Goal: Task Accomplishment & Management: Use online tool/utility

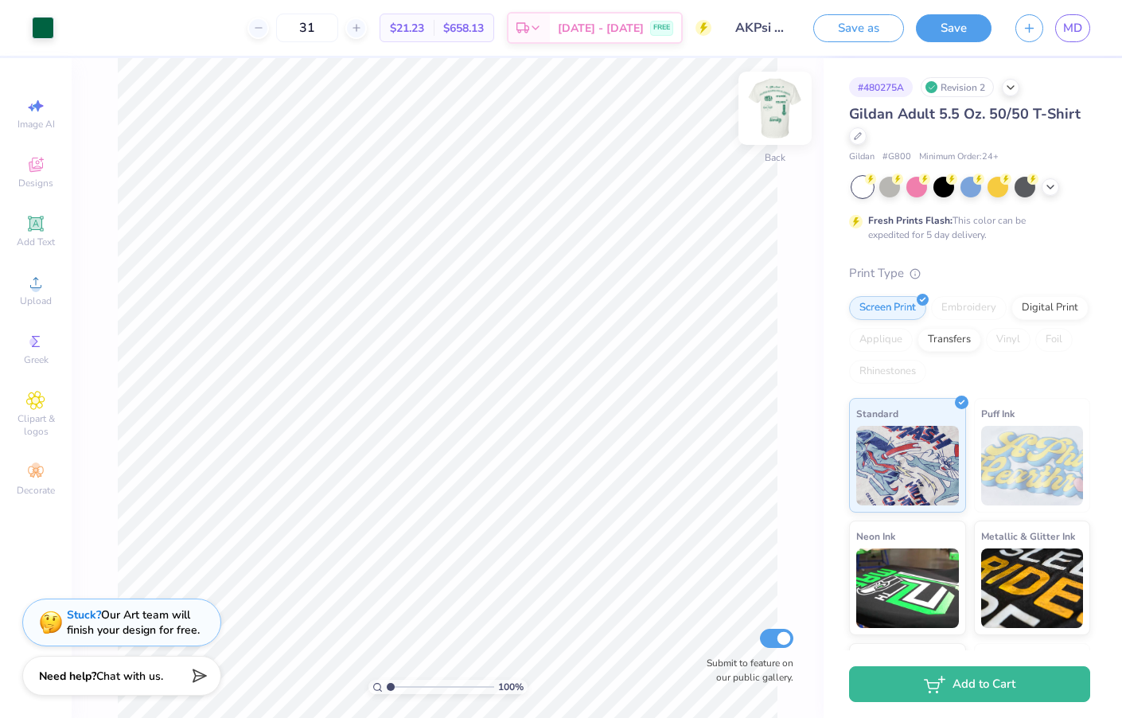
click at [779, 107] on img at bounding box center [776, 108] width 64 height 64
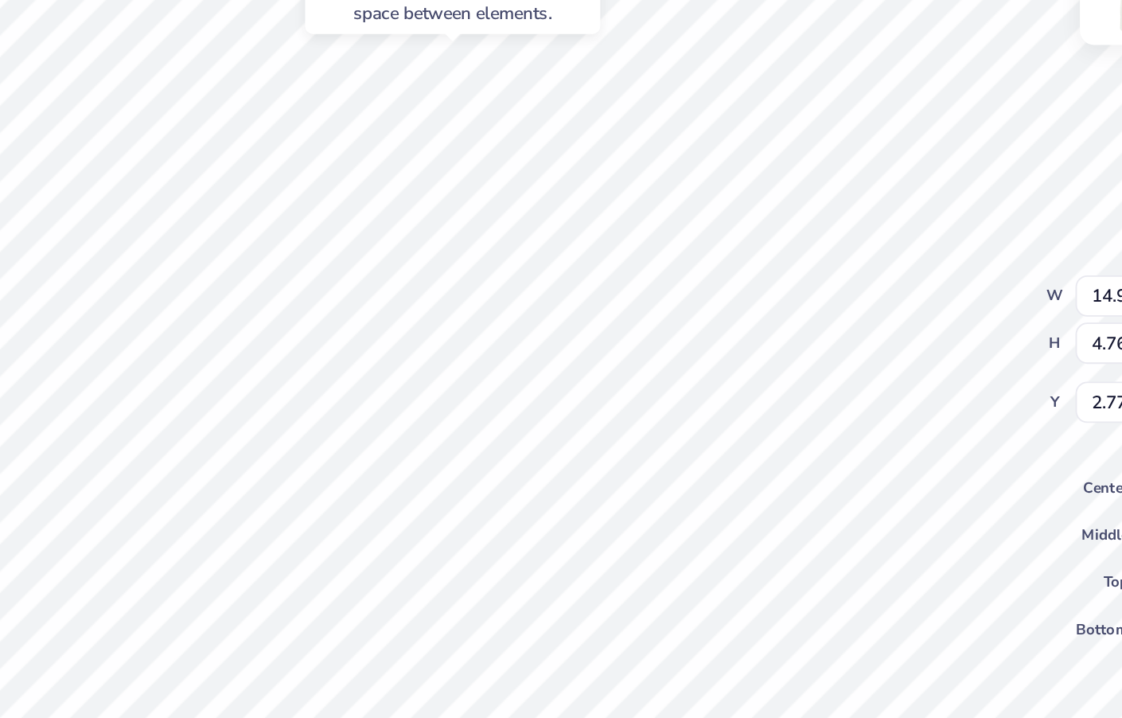
type input "2.67"
type input "12.58"
type input "12.52"
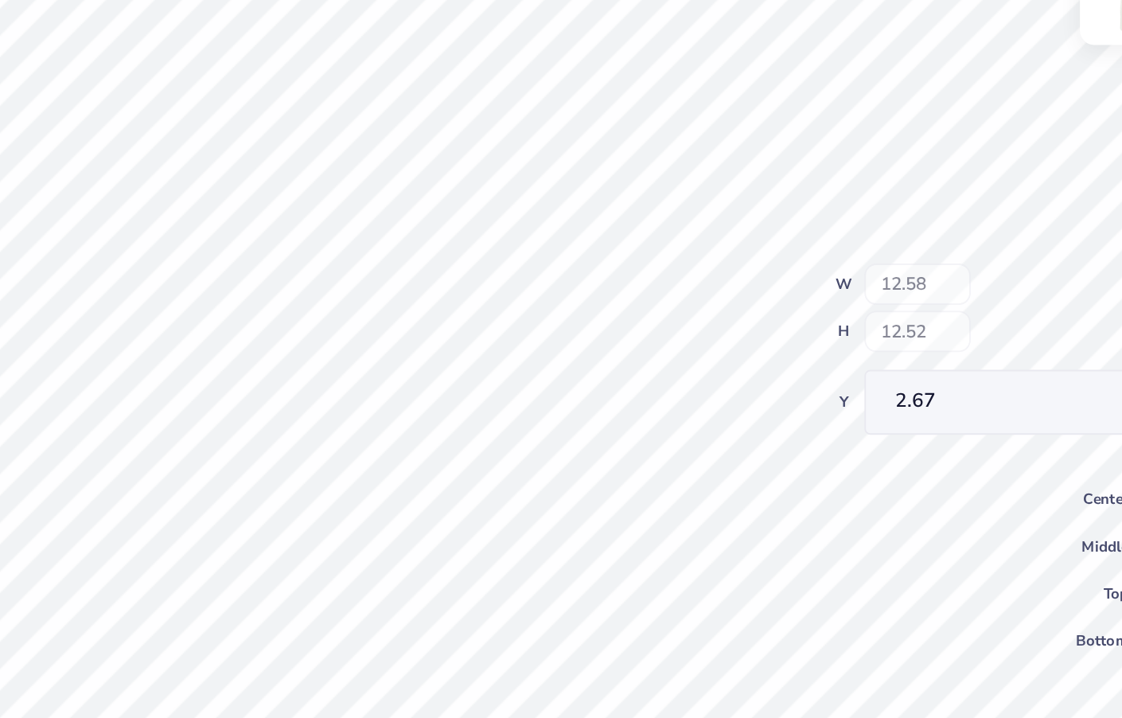
type input "0.59"
type input "0.83"
type input "10.25"
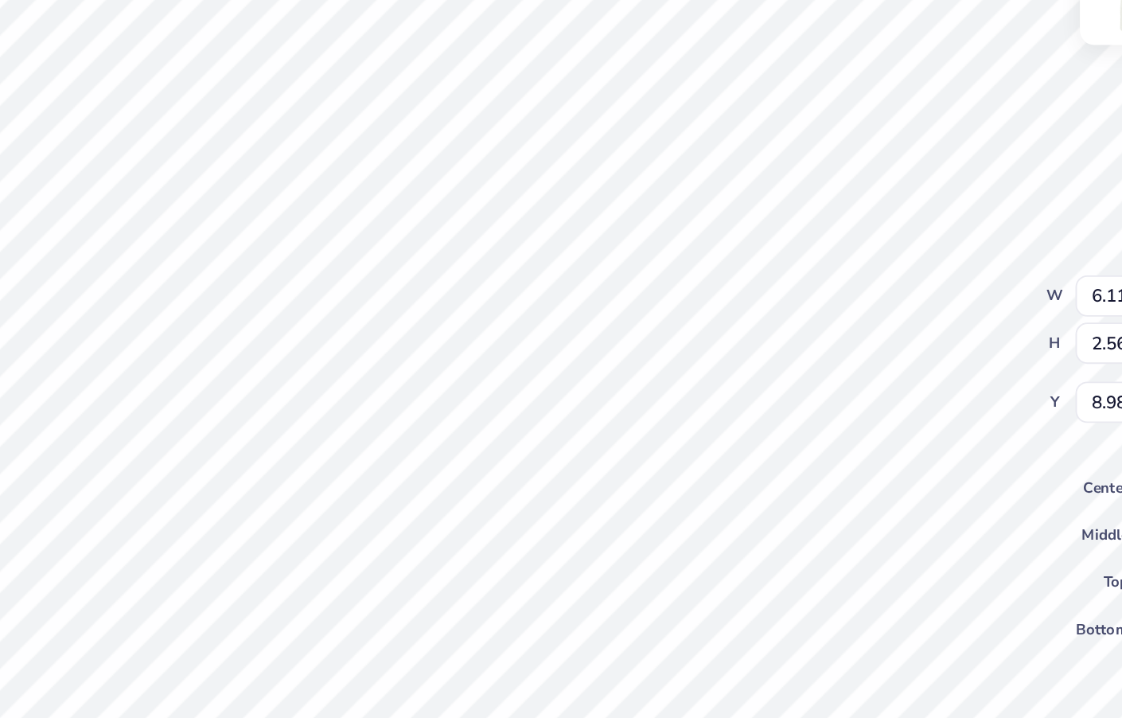
type input "4.77"
type input "2.00"
type input "8.69"
type input "3.00"
type input "7.78"
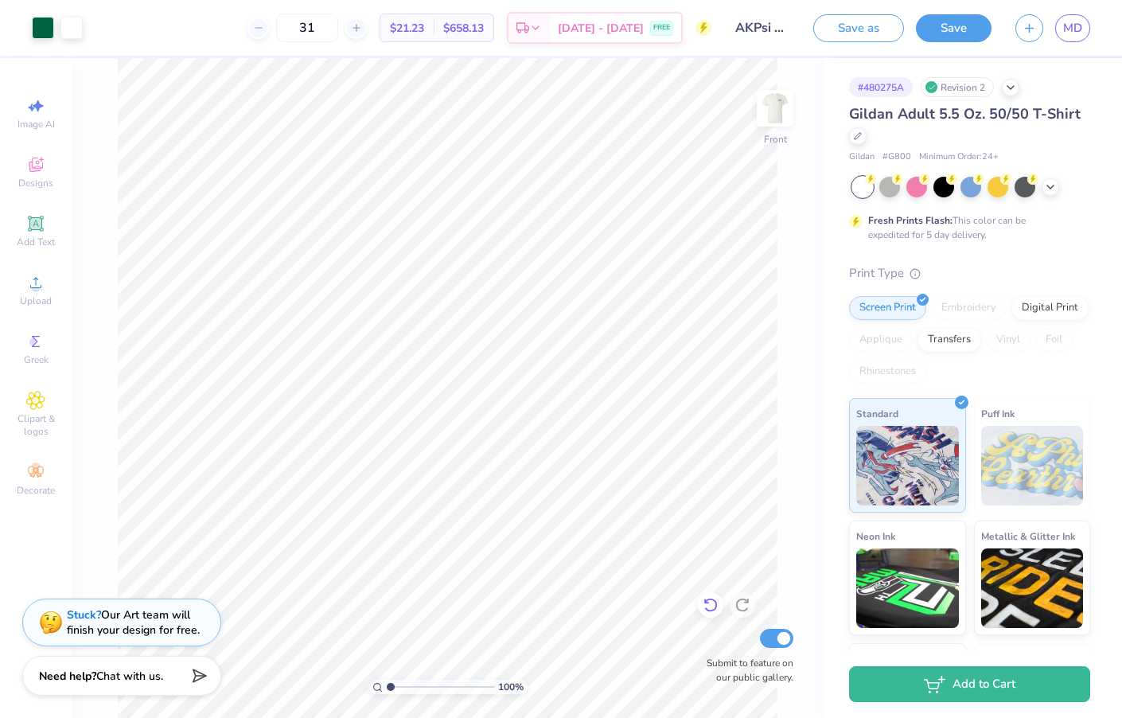
click at [714, 611] on icon at bounding box center [711, 605] width 16 height 16
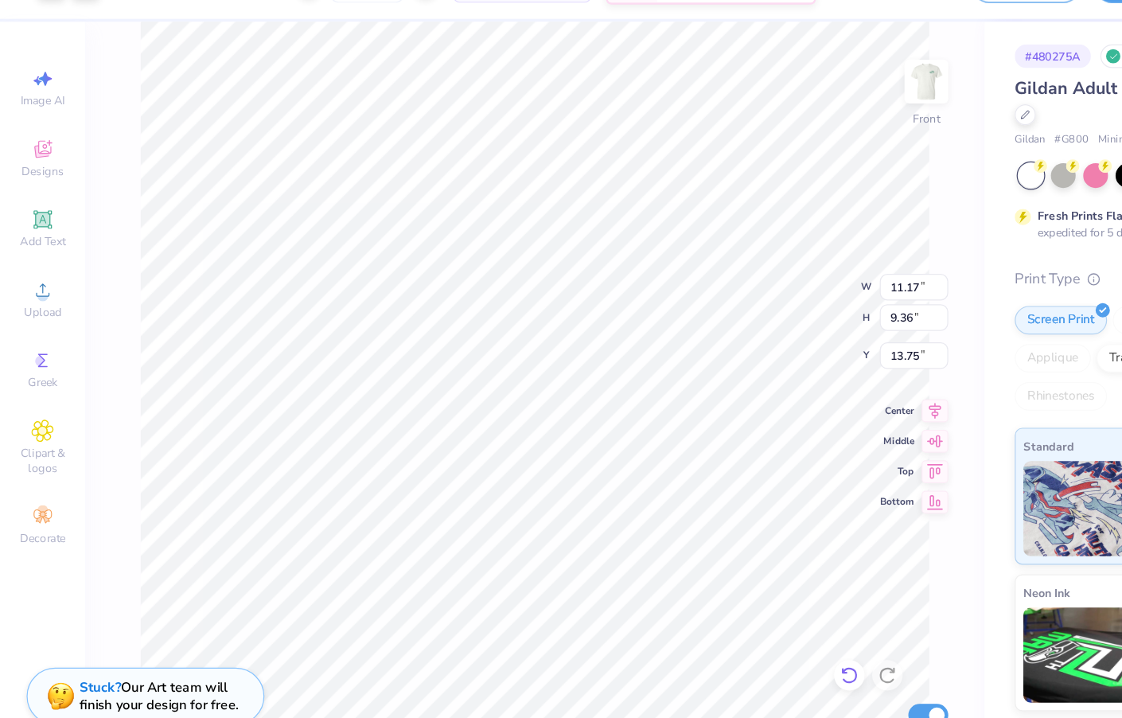
type input "13.75"
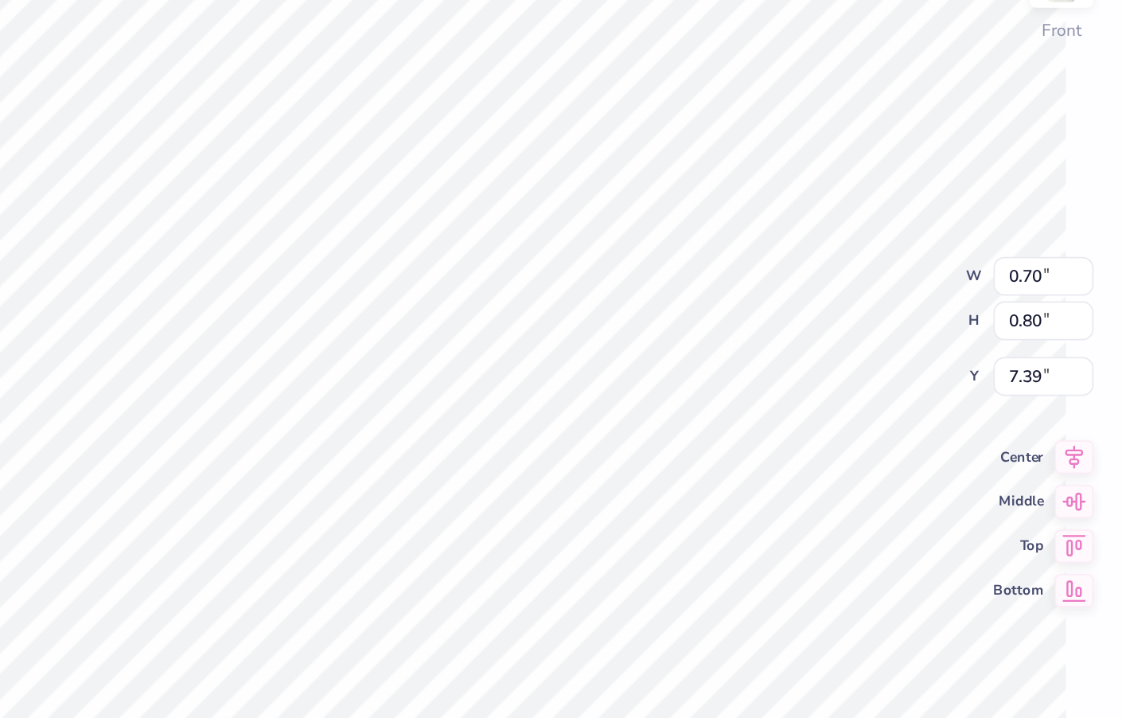
type input "7.38"
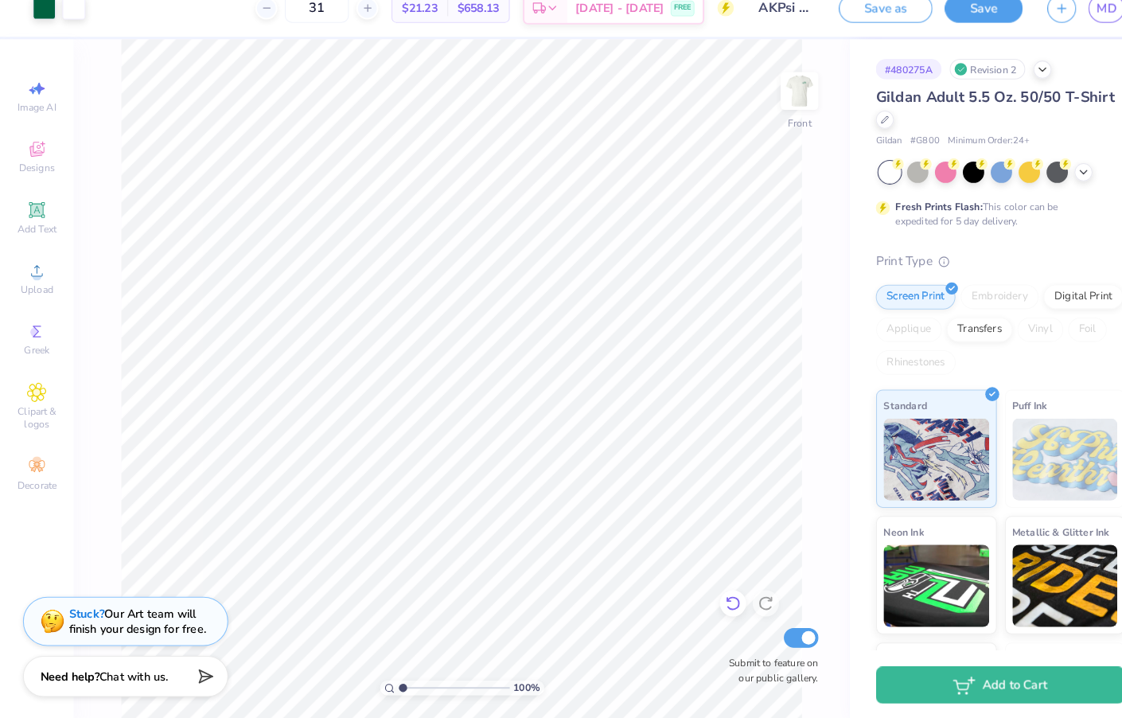
click at [709, 597] on icon at bounding box center [711, 605] width 16 height 16
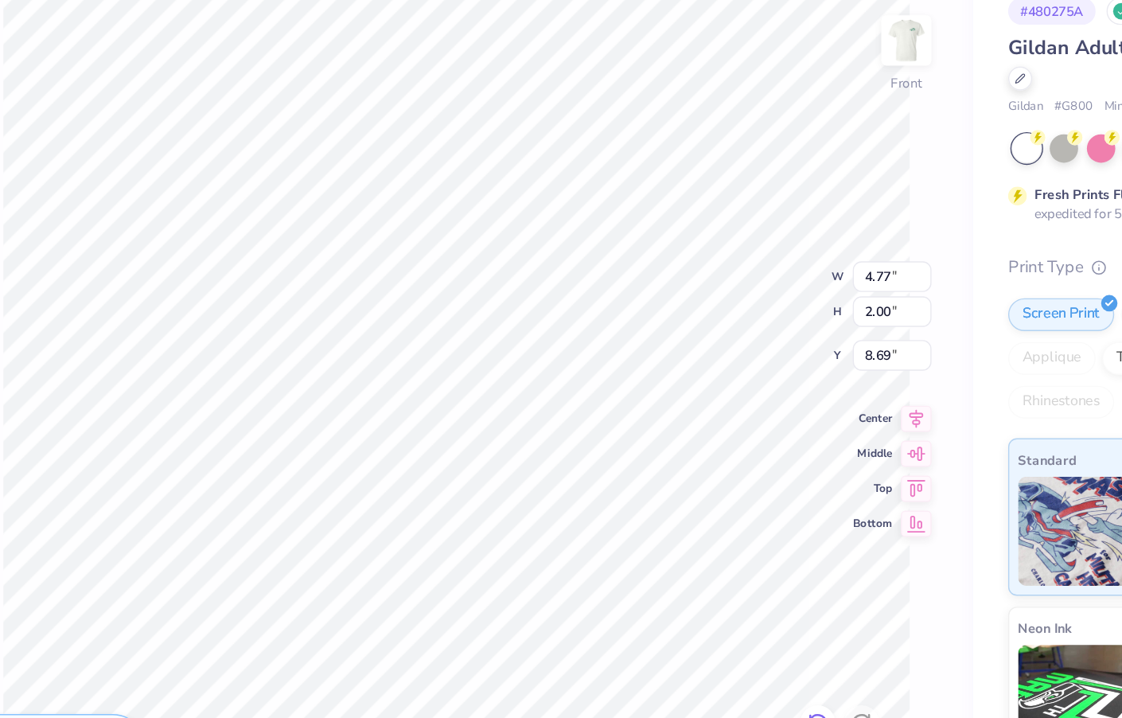
type input "15.54"
type input "10.59"
type input "14.02"
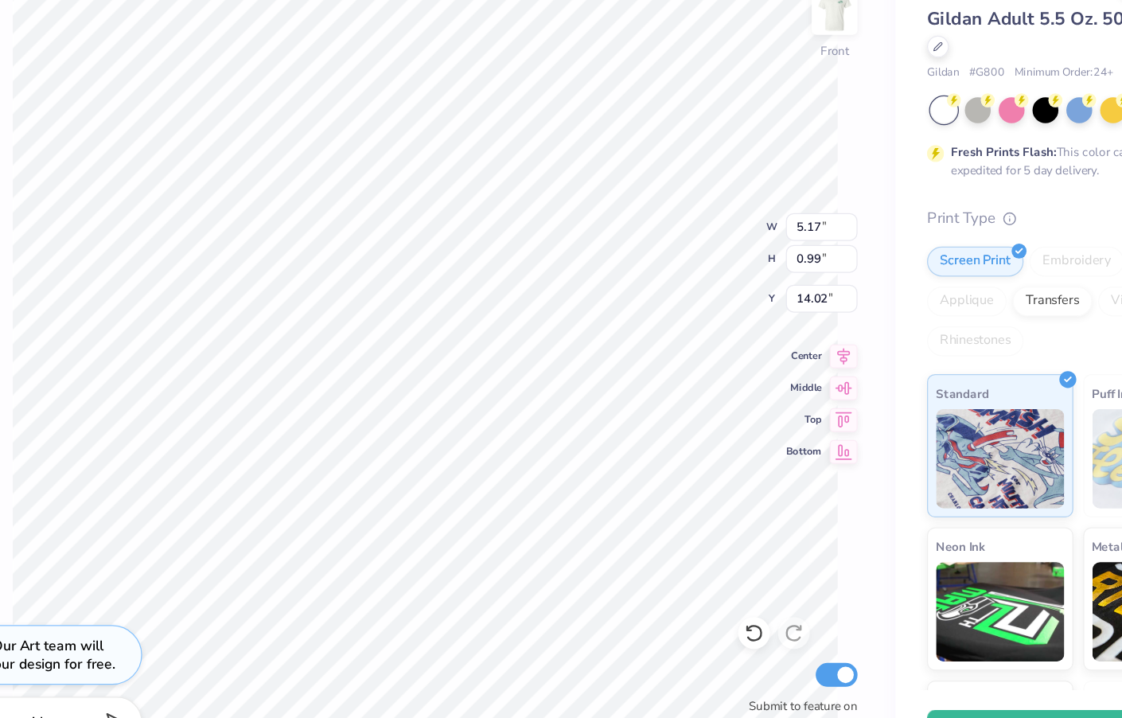
type input "4.02"
type input "0.77"
type input "12.98"
type input "3.28"
type input "2.27"
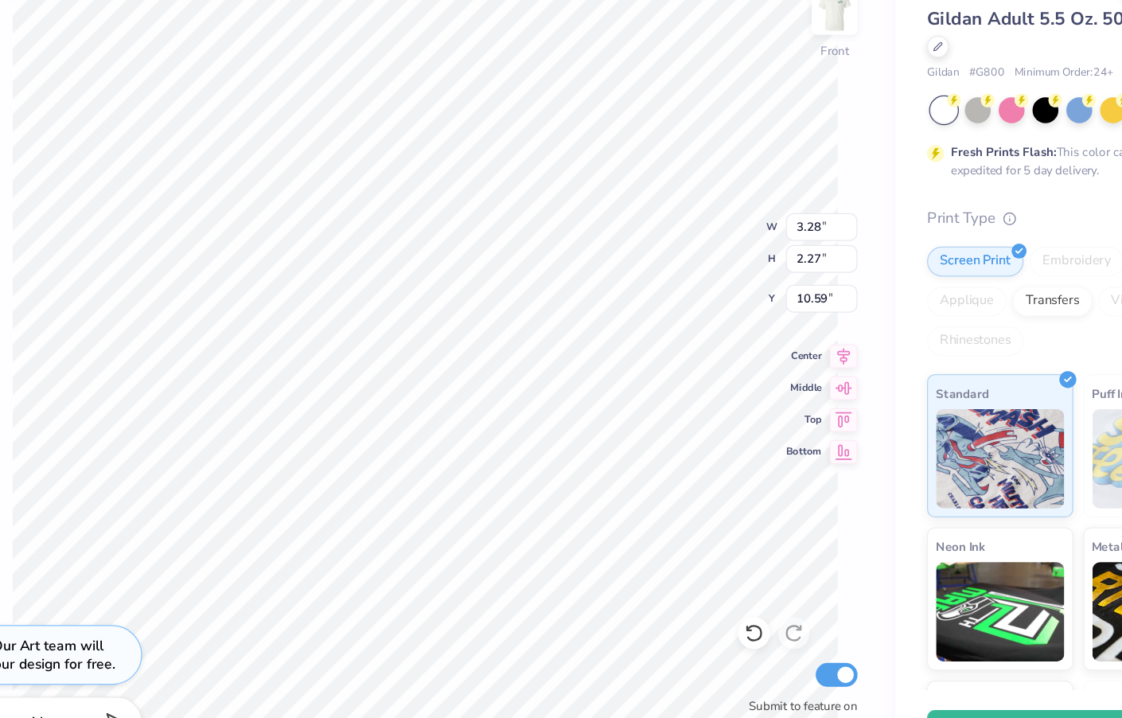
type input "7.00"
type input "7.60"
type input "3.84"
type input "2.93"
type input "9.94"
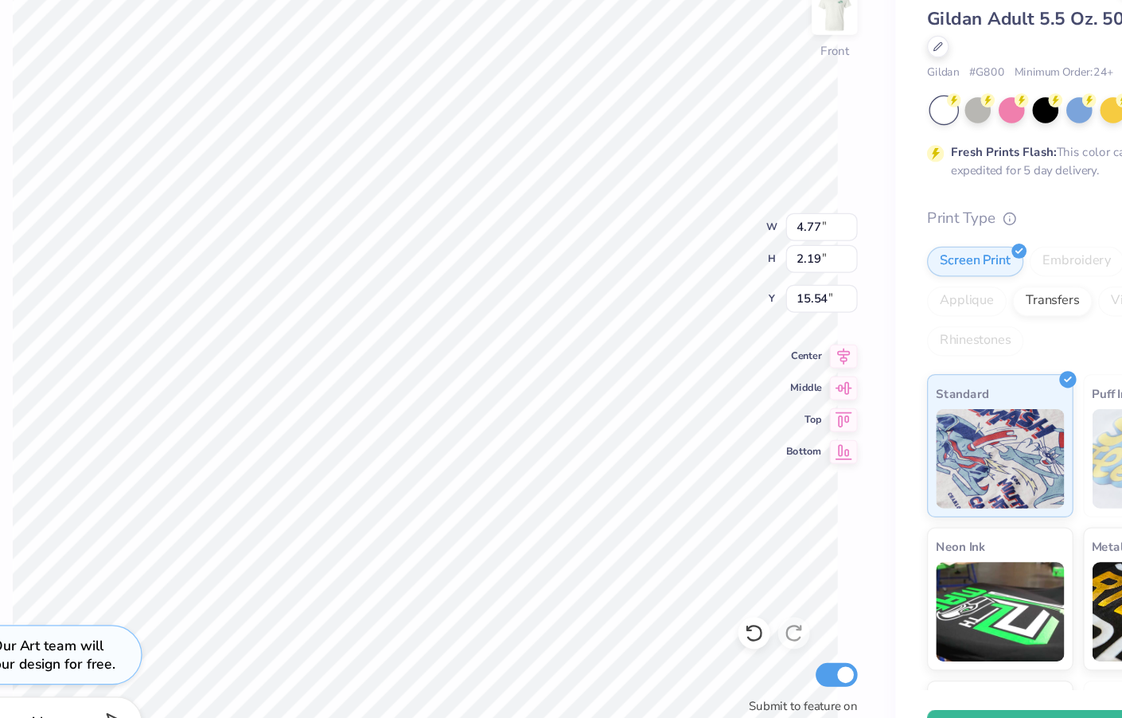
type input "3.84"
type input "1.76"
type input "9.94"
type input "4.66"
type input "2.14"
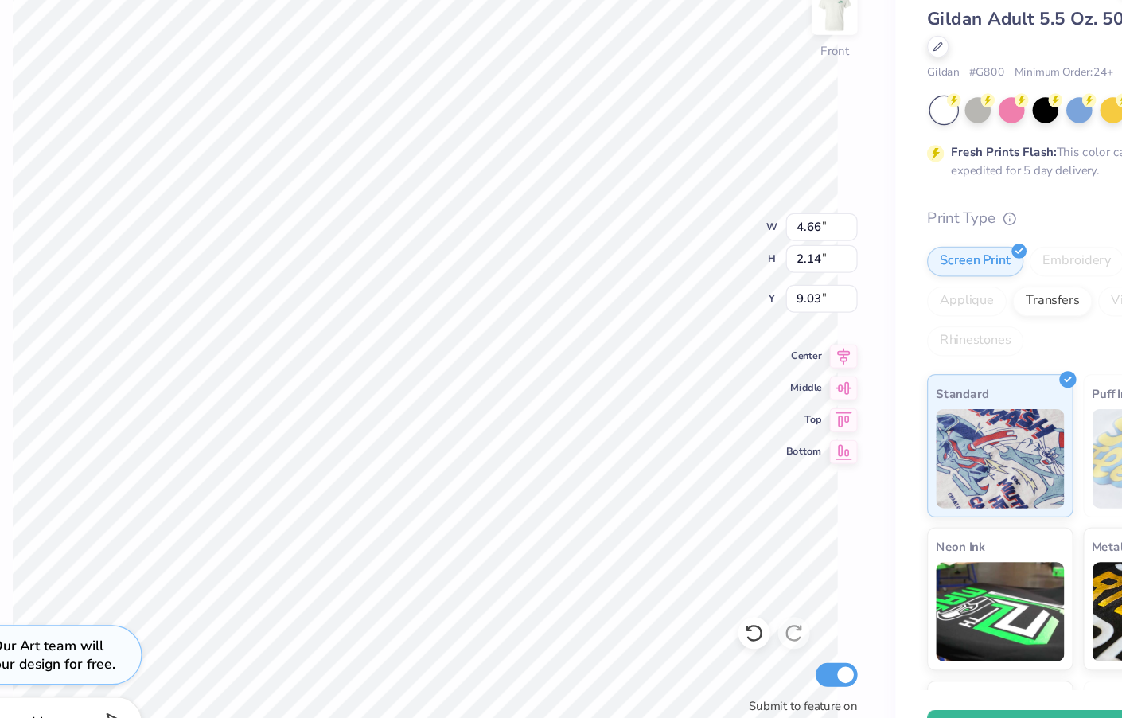
type input "9.03"
type input "9.42"
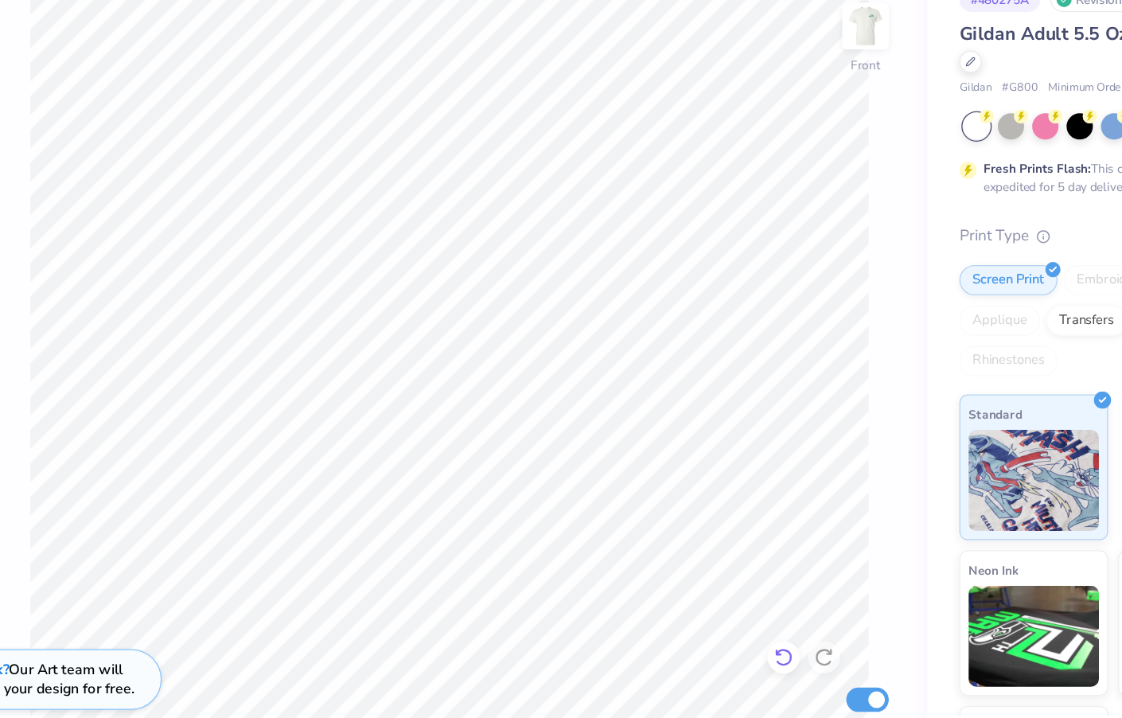
click at [703, 597] on icon at bounding box center [711, 605] width 16 height 16
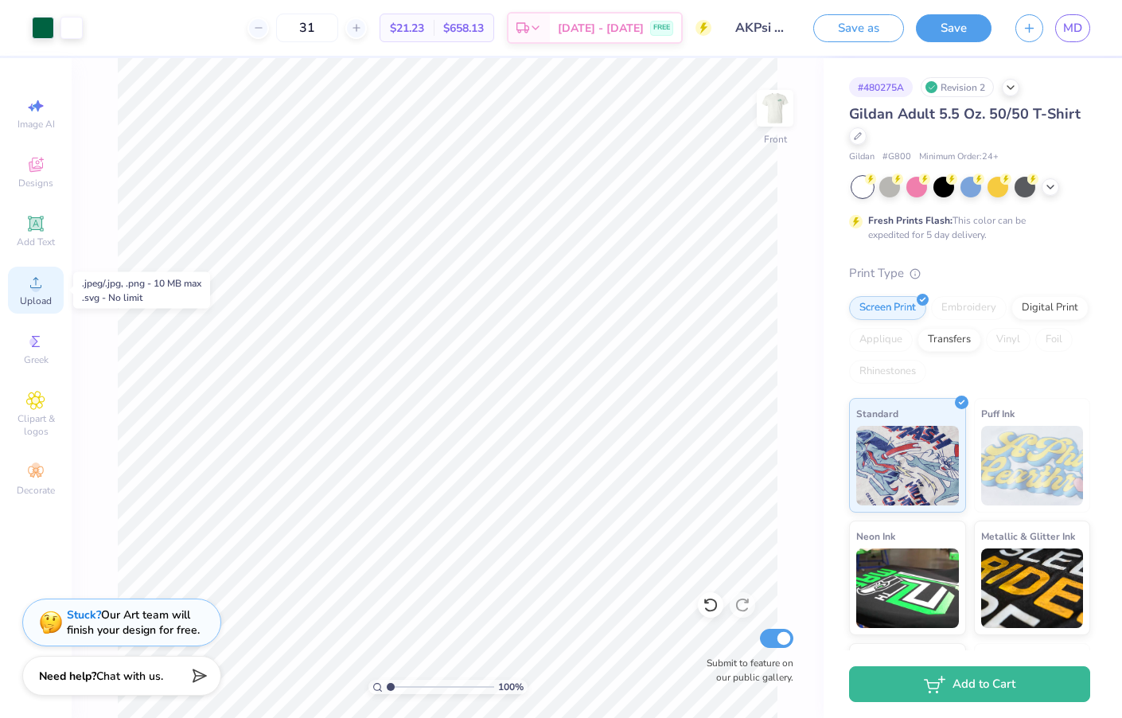
click at [42, 294] on div "Upload" at bounding box center [36, 290] width 56 height 47
click at [25, 299] on span "Upload" at bounding box center [36, 301] width 32 height 13
click at [33, 299] on span "Upload" at bounding box center [36, 301] width 32 height 13
click at [38, 281] on icon at bounding box center [35, 282] width 19 height 19
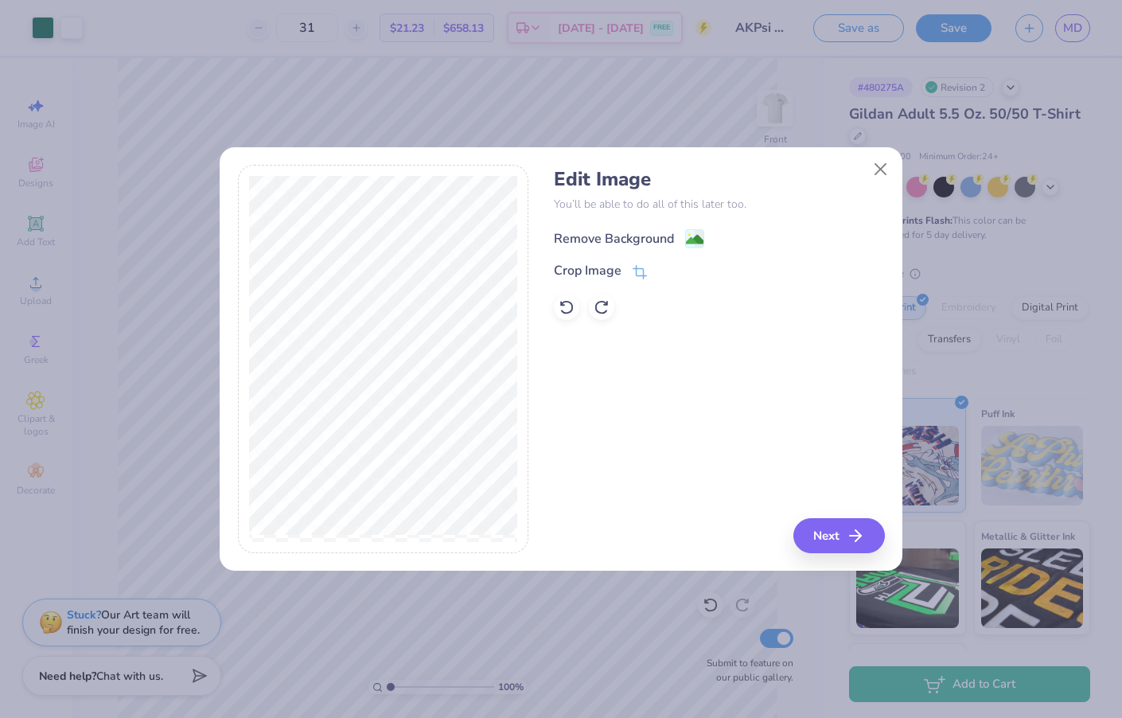
click at [690, 237] on image at bounding box center [695, 240] width 18 height 18
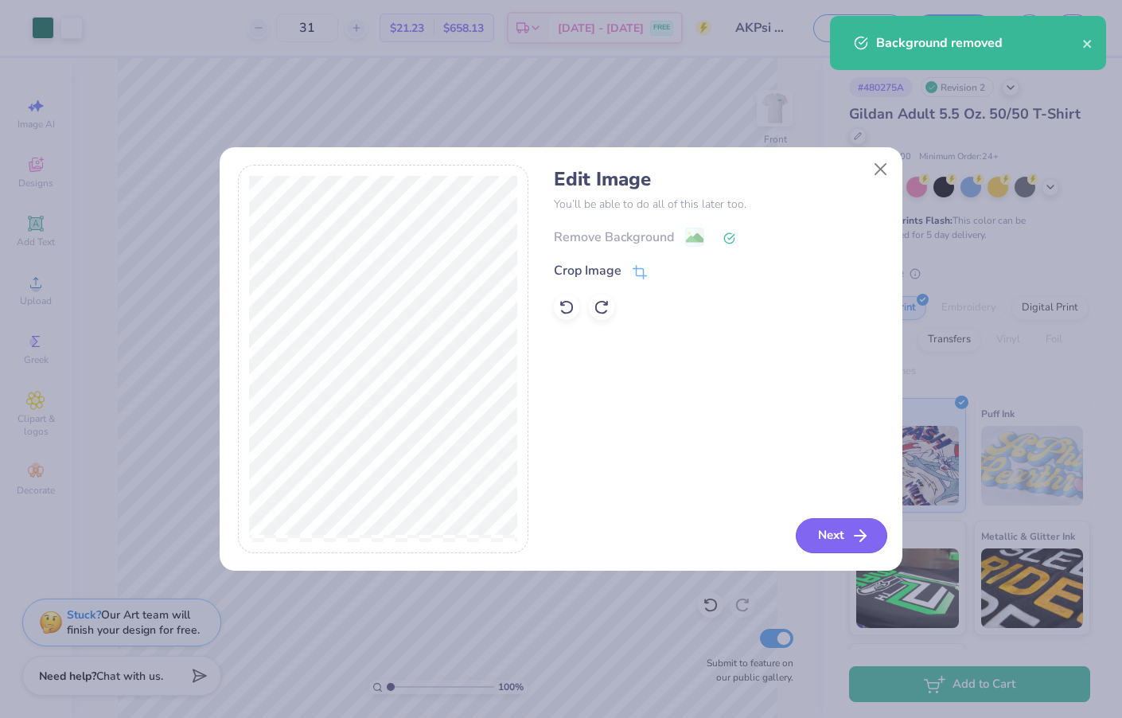
click at [833, 537] on button "Next" at bounding box center [842, 535] width 92 height 35
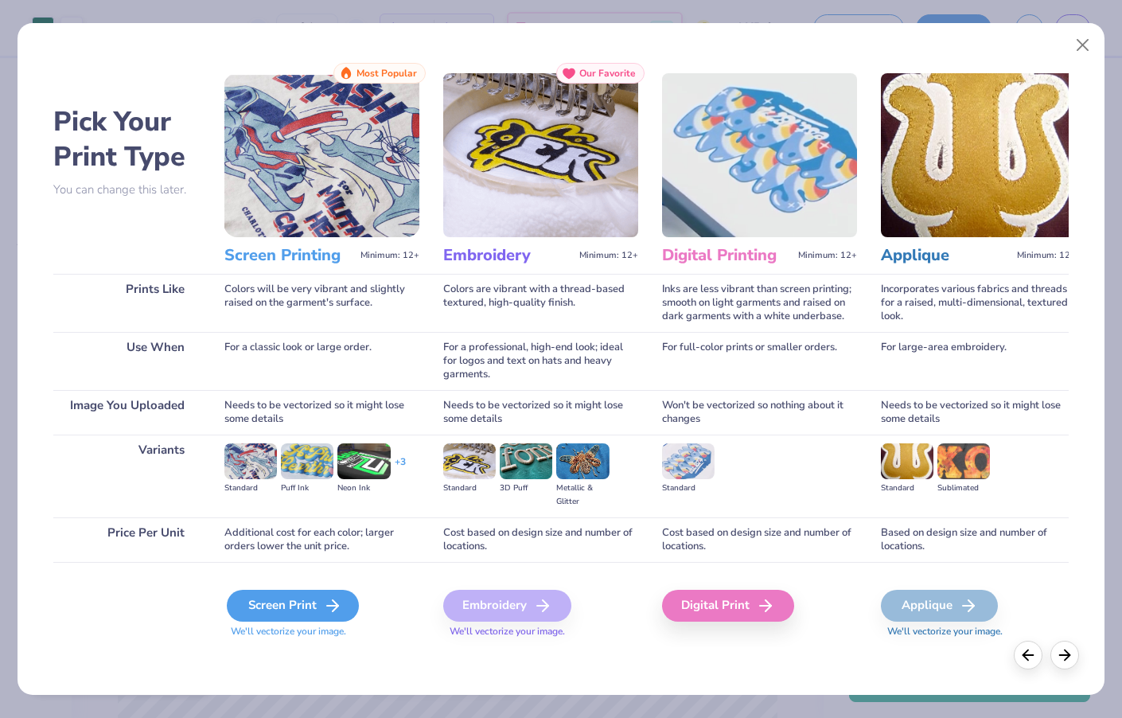
click at [310, 611] on div "Screen Print" at bounding box center [293, 606] width 132 height 32
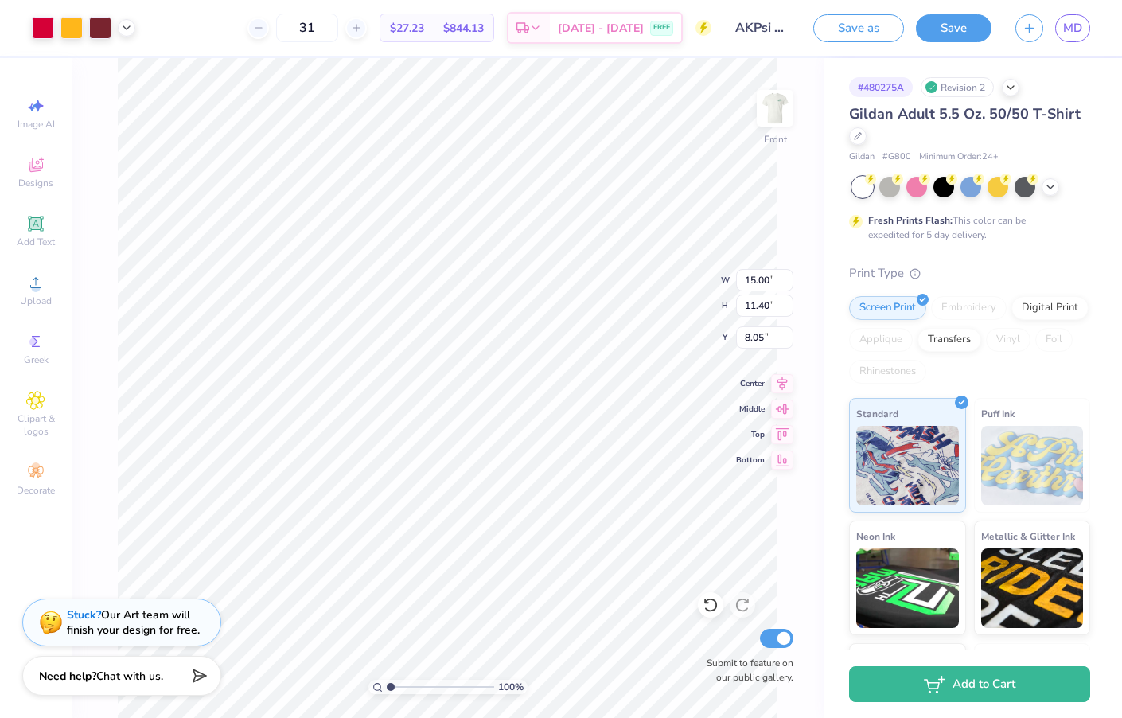
type input "6.15"
type input "4.67"
type input "13.44"
click at [37, 31] on div at bounding box center [43, 26] width 22 height 22
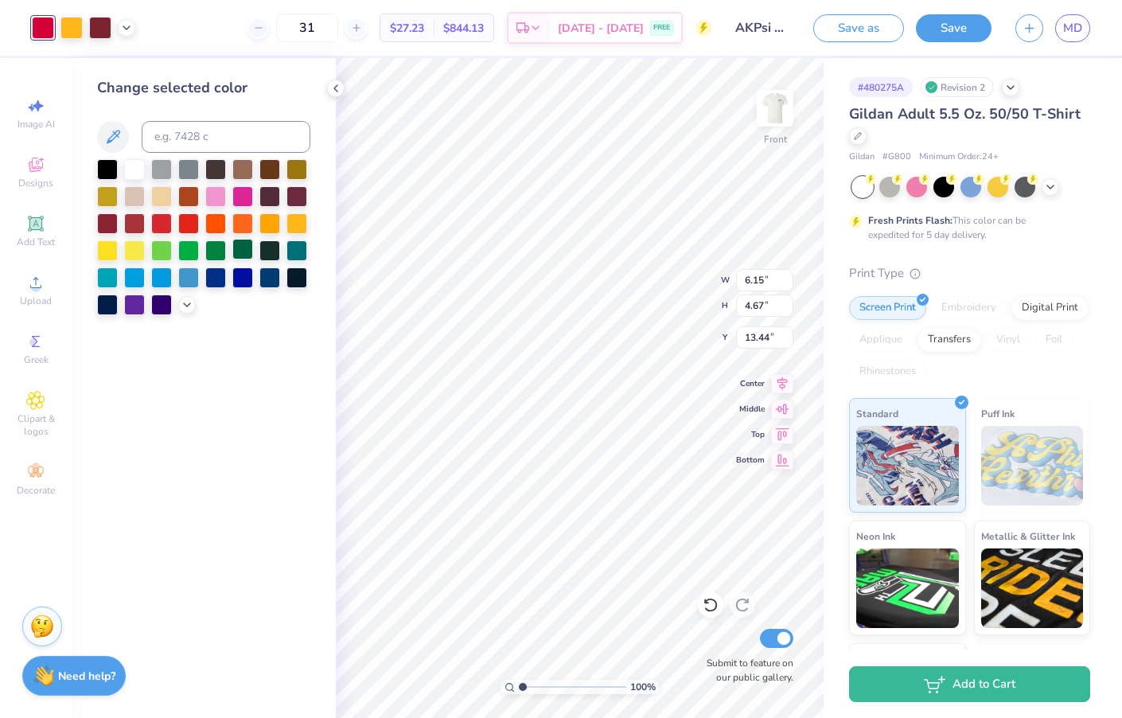
click at [245, 259] on div at bounding box center [242, 249] width 21 height 21
click at [65, 19] on div at bounding box center [72, 26] width 22 height 22
click at [241, 247] on div at bounding box center [242, 249] width 21 height 21
click at [105, 30] on div at bounding box center [100, 26] width 22 height 22
click at [79, 29] on div at bounding box center [72, 26] width 22 height 22
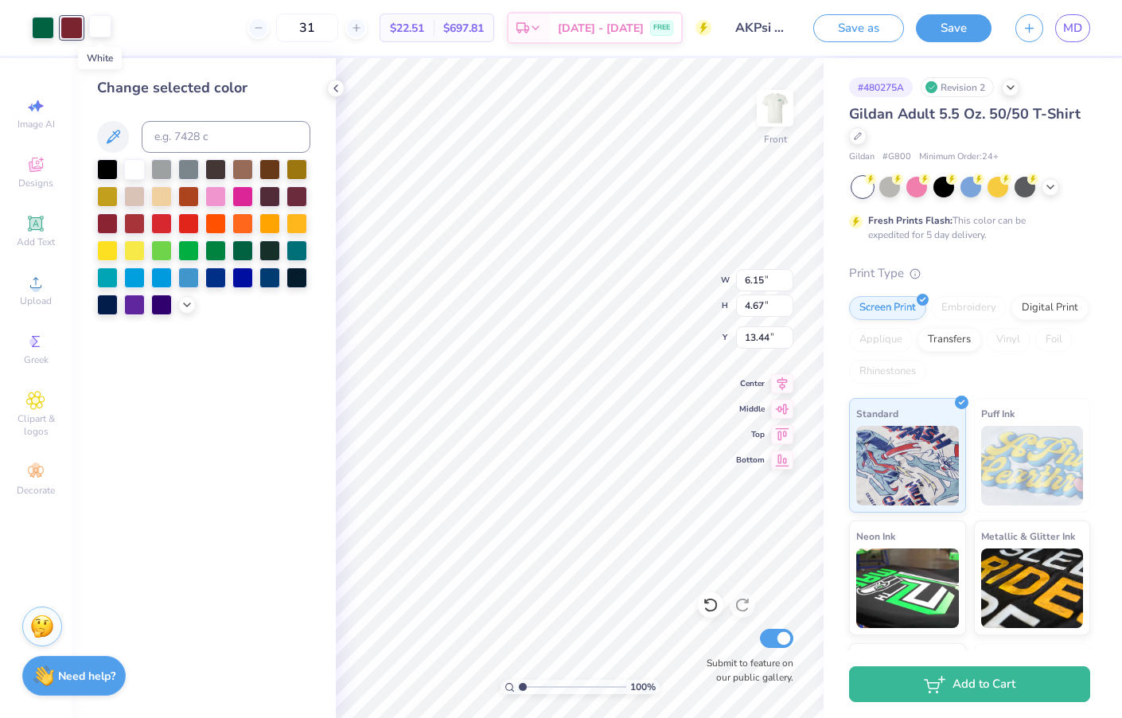
click at [104, 33] on div at bounding box center [100, 26] width 22 height 22
click at [252, 253] on div at bounding box center [242, 249] width 21 height 21
click at [79, 28] on div at bounding box center [72, 26] width 22 height 22
click at [239, 256] on div at bounding box center [242, 249] width 21 height 21
click at [78, 25] on div at bounding box center [72, 26] width 22 height 22
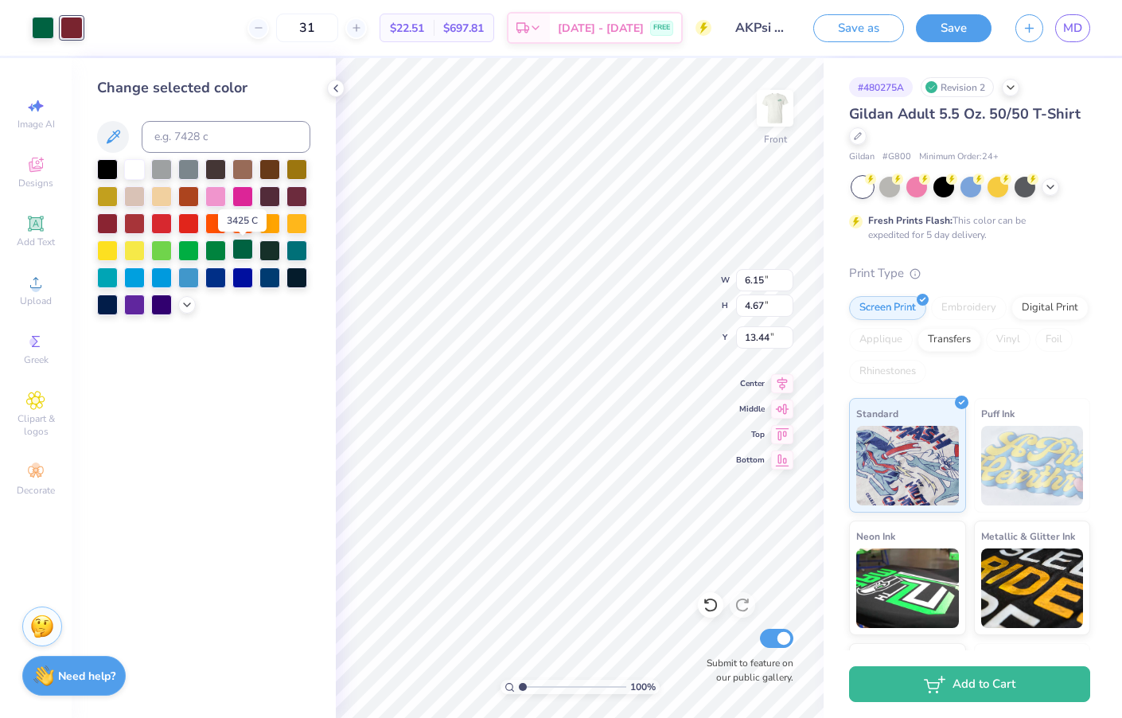
click at [244, 255] on div at bounding box center [242, 249] width 21 height 21
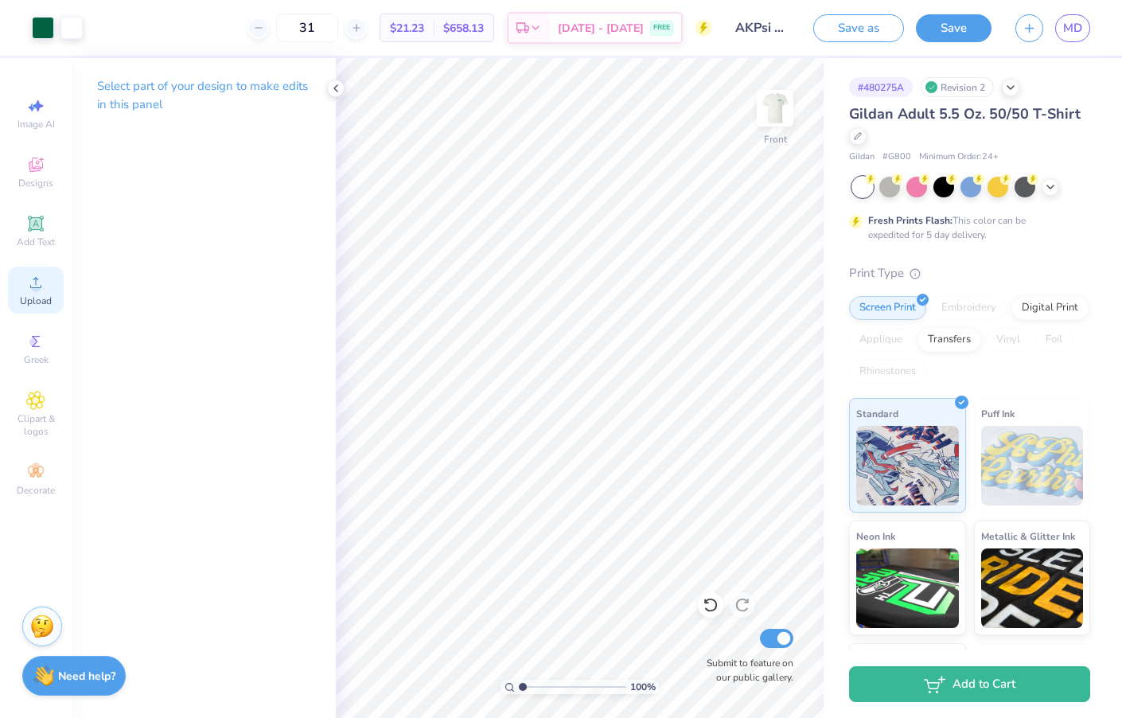
click at [44, 287] on icon at bounding box center [35, 282] width 19 height 19
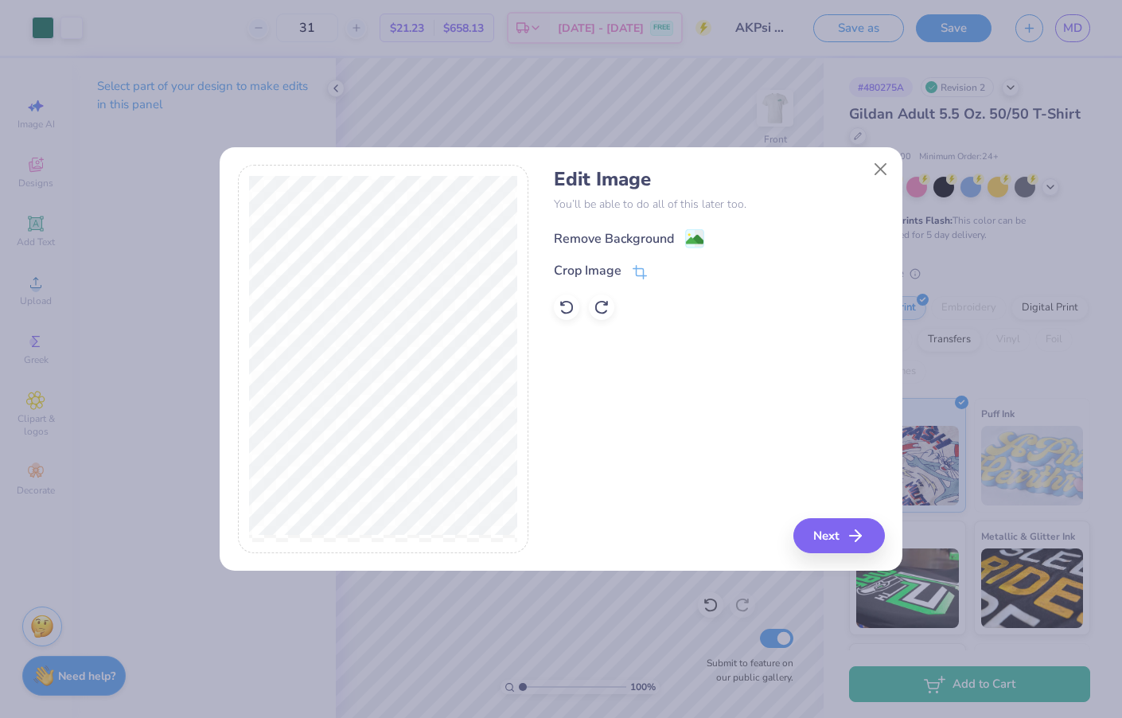
click at [666, 239] on div "Remove Background" at bounding box center [614, 238] width 120 height 19
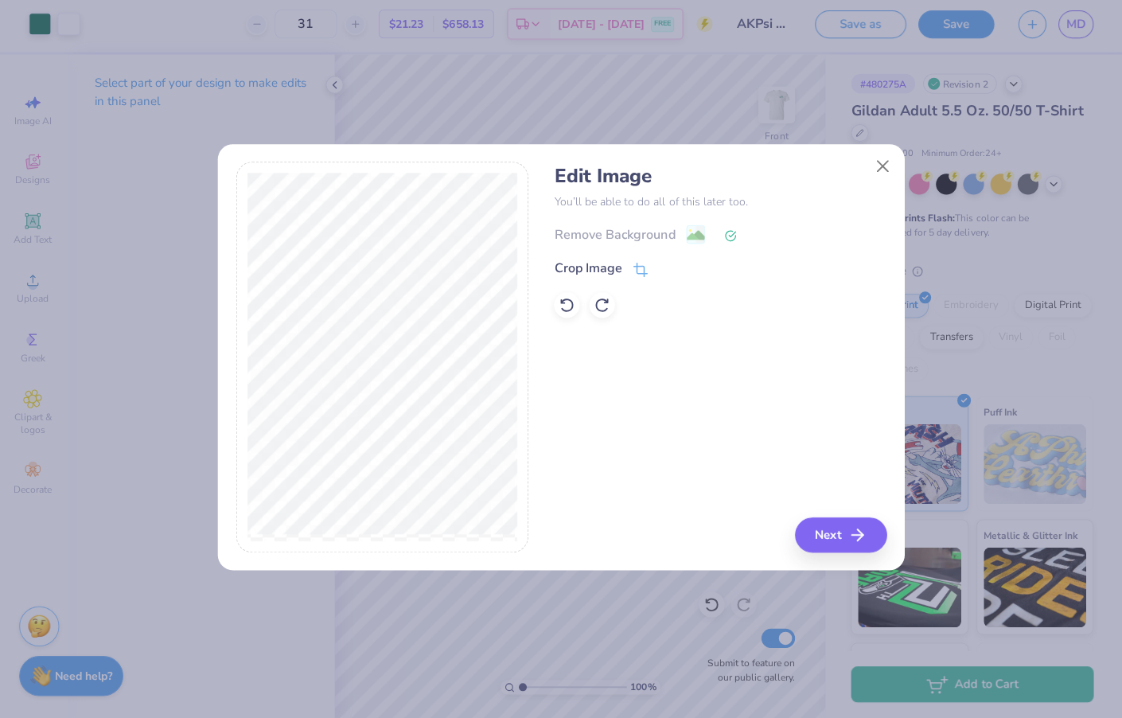
click at [693, 234] on div "Remove Background" at bounding box center [719, 237] width 330 height 20
click at [837, 525] on button "Next" at bounding box center [842, 535] width 92 height 35
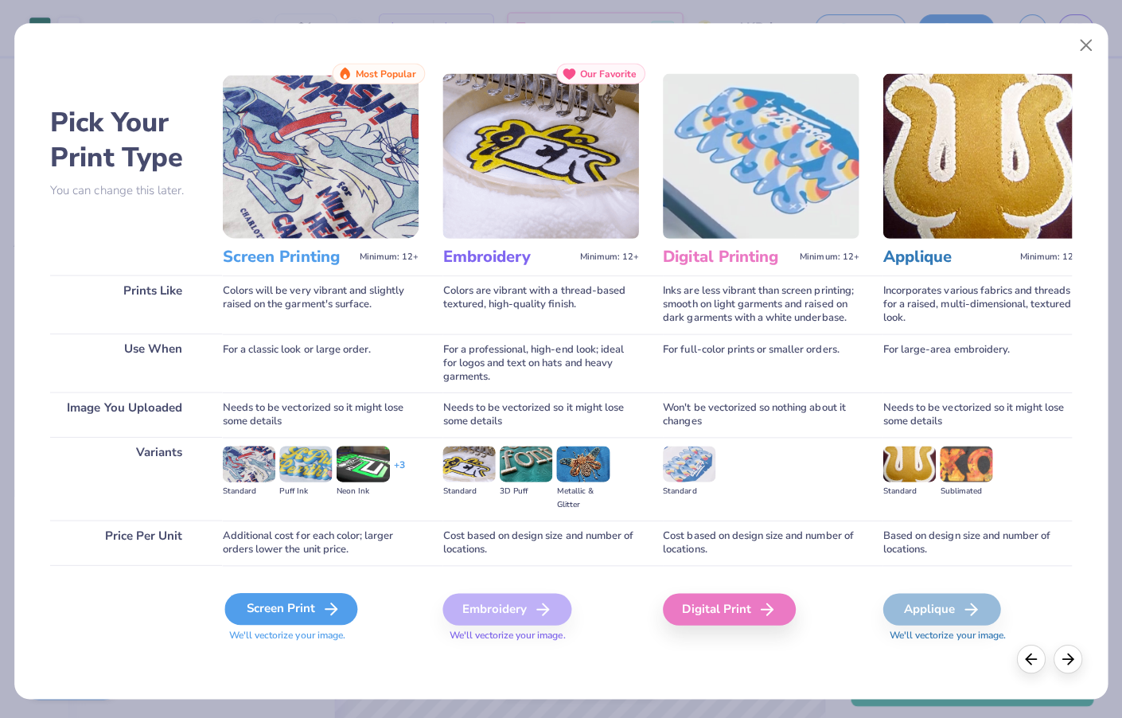
click at [272, 608] on div "Screen Print" at bounding box center [293, 606] width 132 height 32
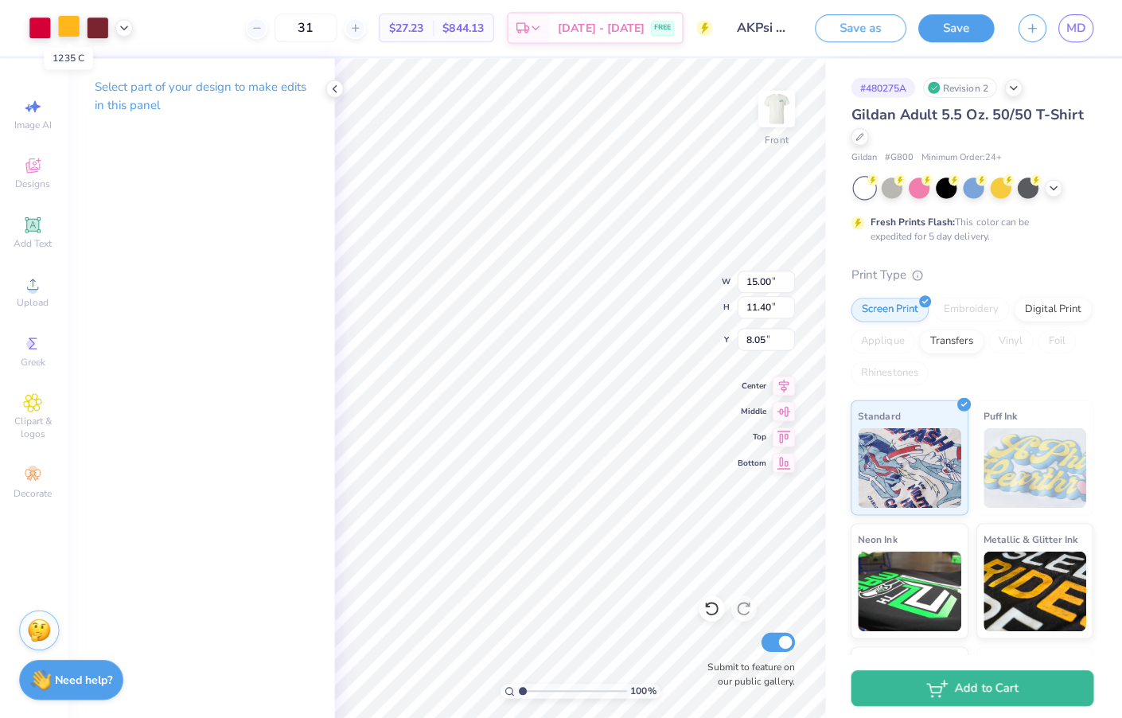
click at [65, 27] on div at bounding box center [72, 26] width 22 height 22
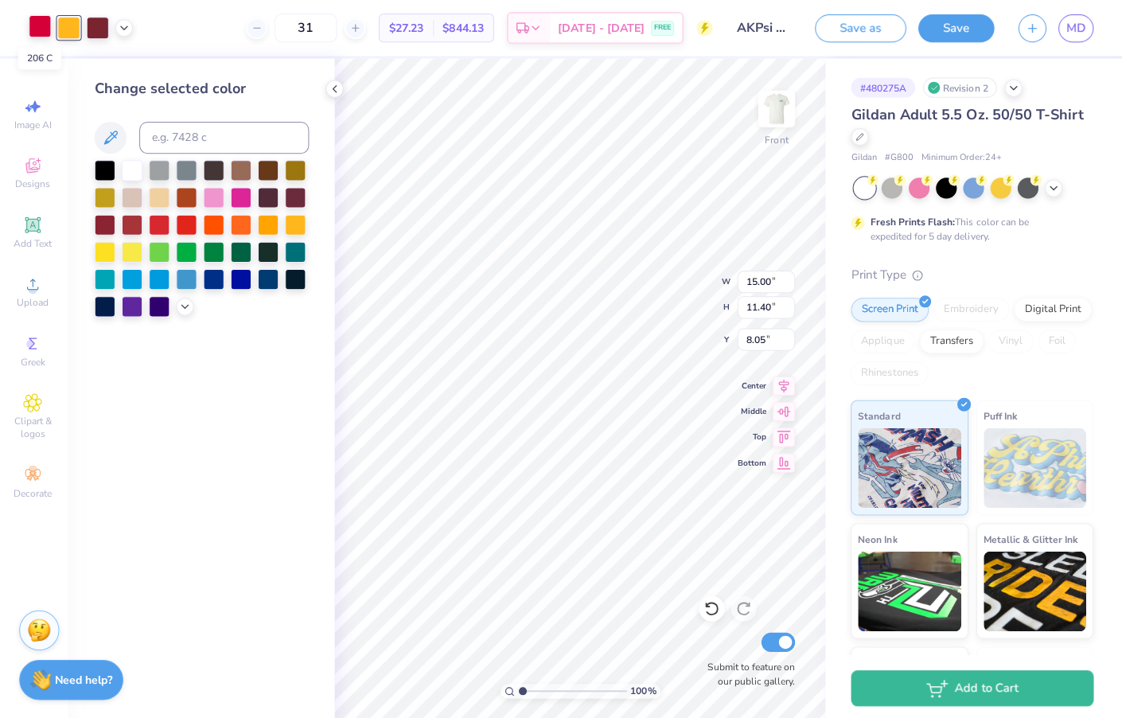
click at [43, 27] on div at bounding box center [43, 26] width 22 height 22
click at [241, 255] on div at bounding box center [242, 249] width 21 height 21
click at [100, 31] on div at bounding box center [100, 26] width 22 height 22
click at [240, 251] on div at bounding box center [242, 249] width 21 height 21
type input "4.09"
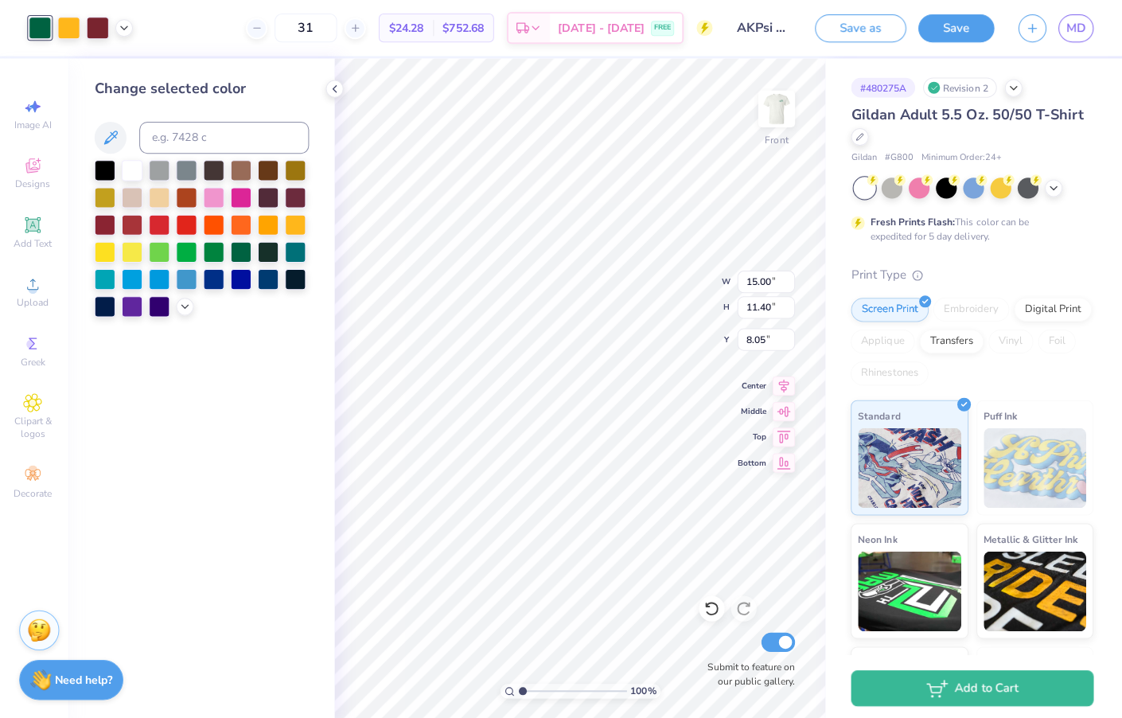
type input "3.11"
type input "11.89"
type input "3.30"
type input "2.51"
type input "11.60"
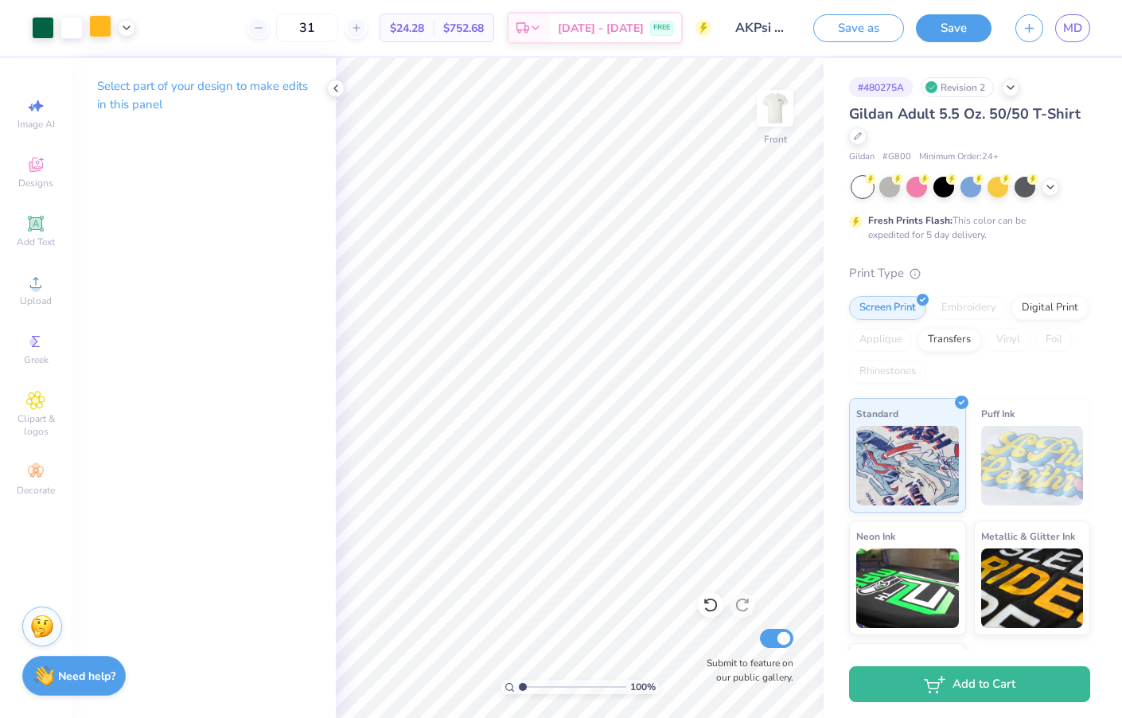
click at [96, 34] on div at bounding box center [100, 26] width 22 height 22
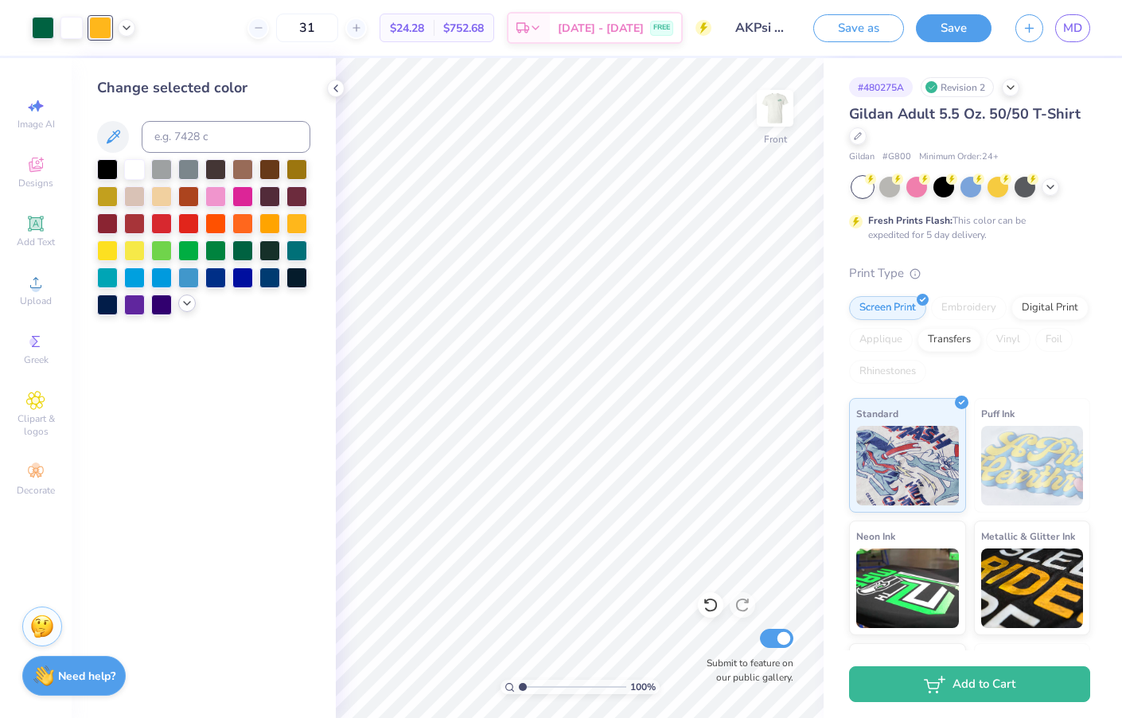
click at [192, 310] on icon at bounding box center [187, 303] width 13 height 13
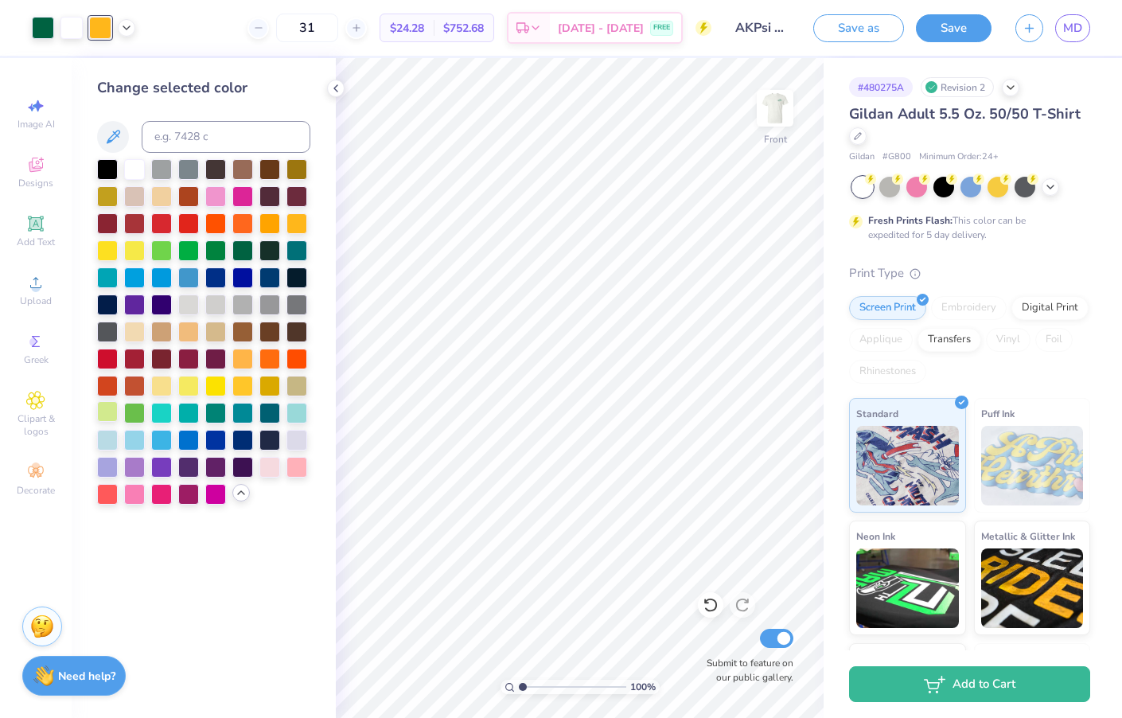
click at [106, 417] on div at bounding box center [107, 411] width 21 height 21
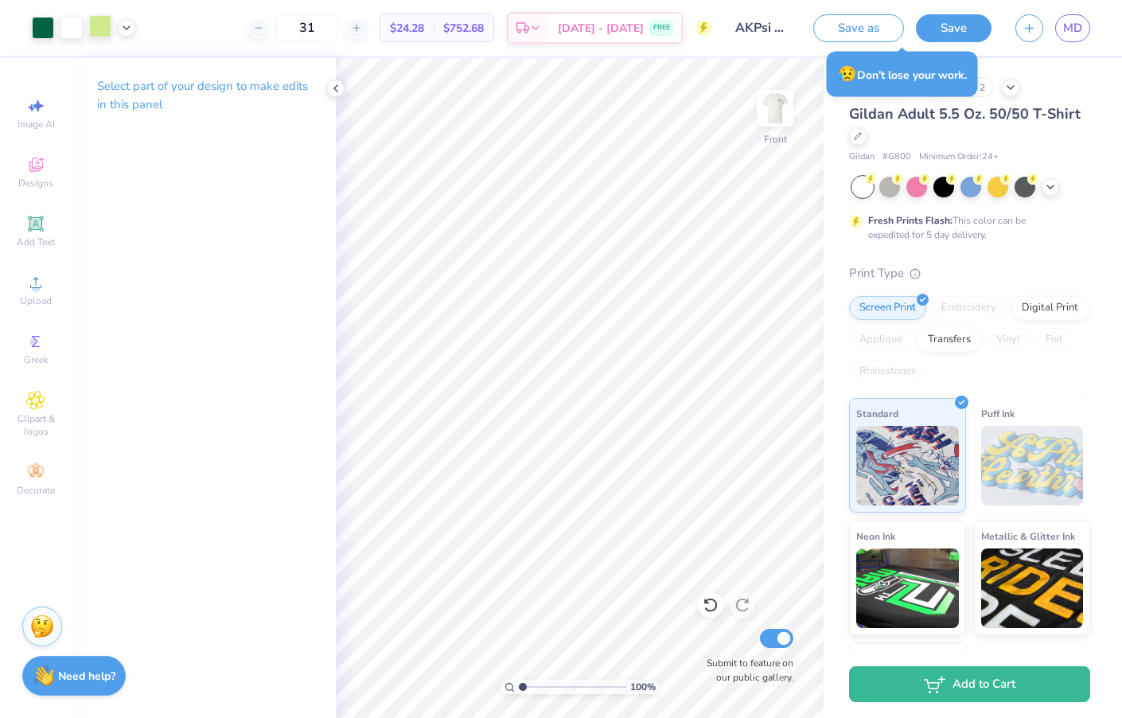
click at [96, 37] on div at bounding box center [100, 26] width 22 height 22
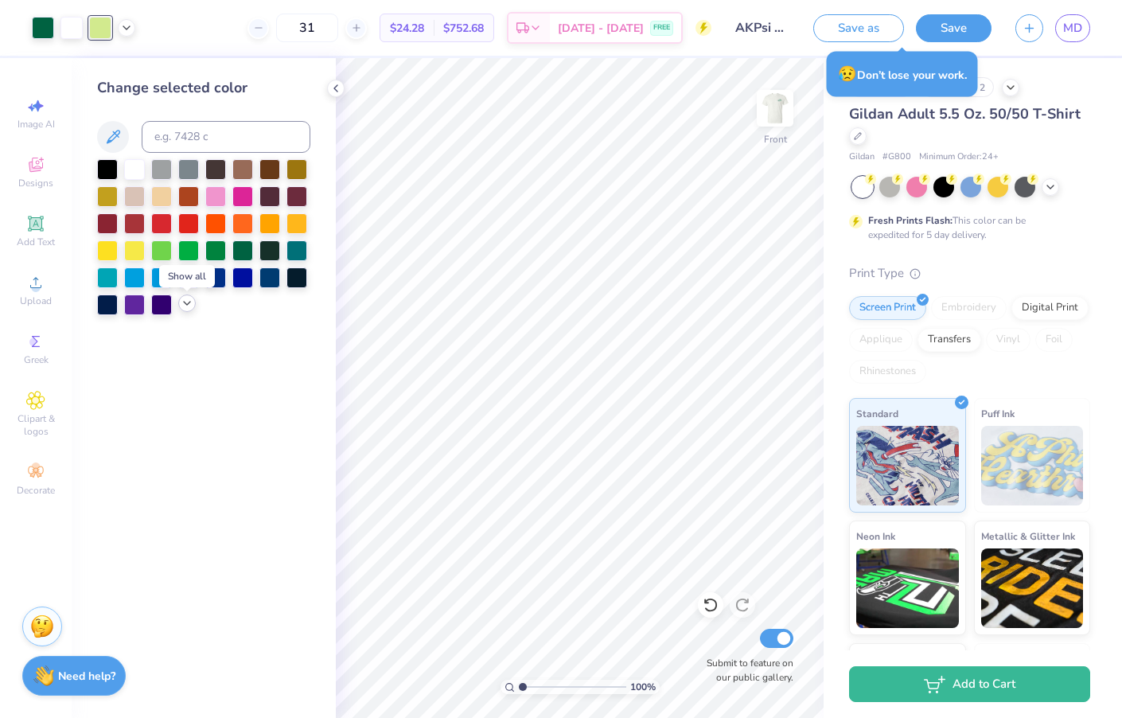
click at [186, 308] on icon at bounding box center [187, 303] width 13 height 13
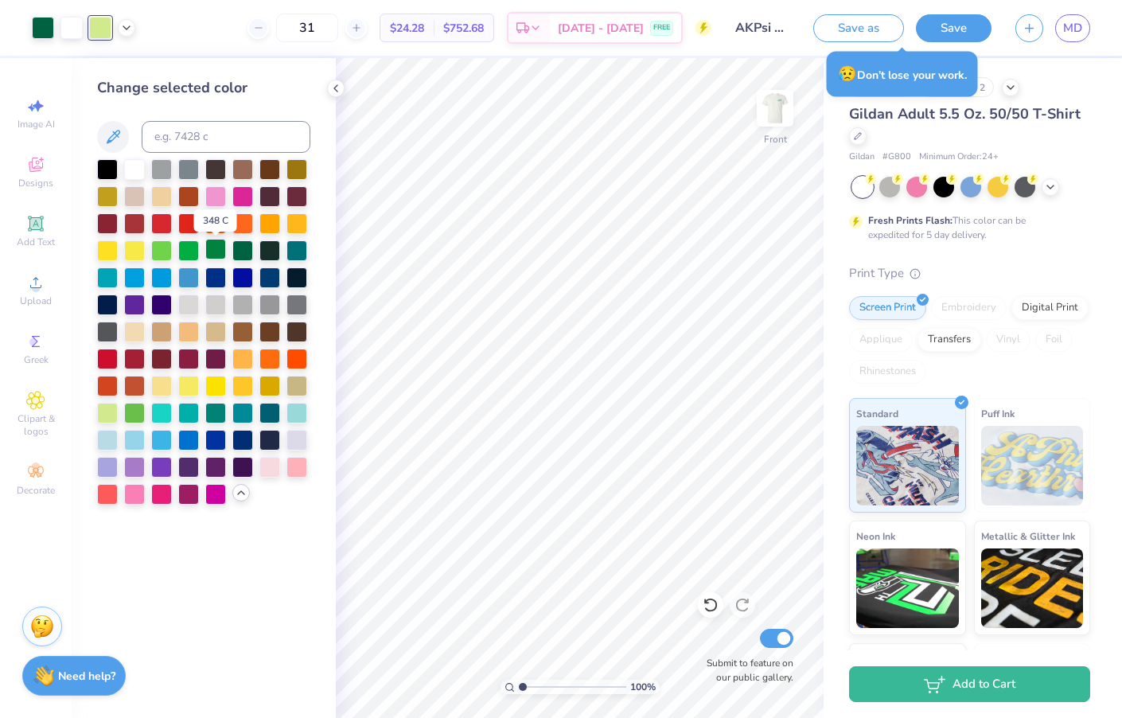
click at [213, 253] on div at bounding box center [215, 249] width 21 height 21
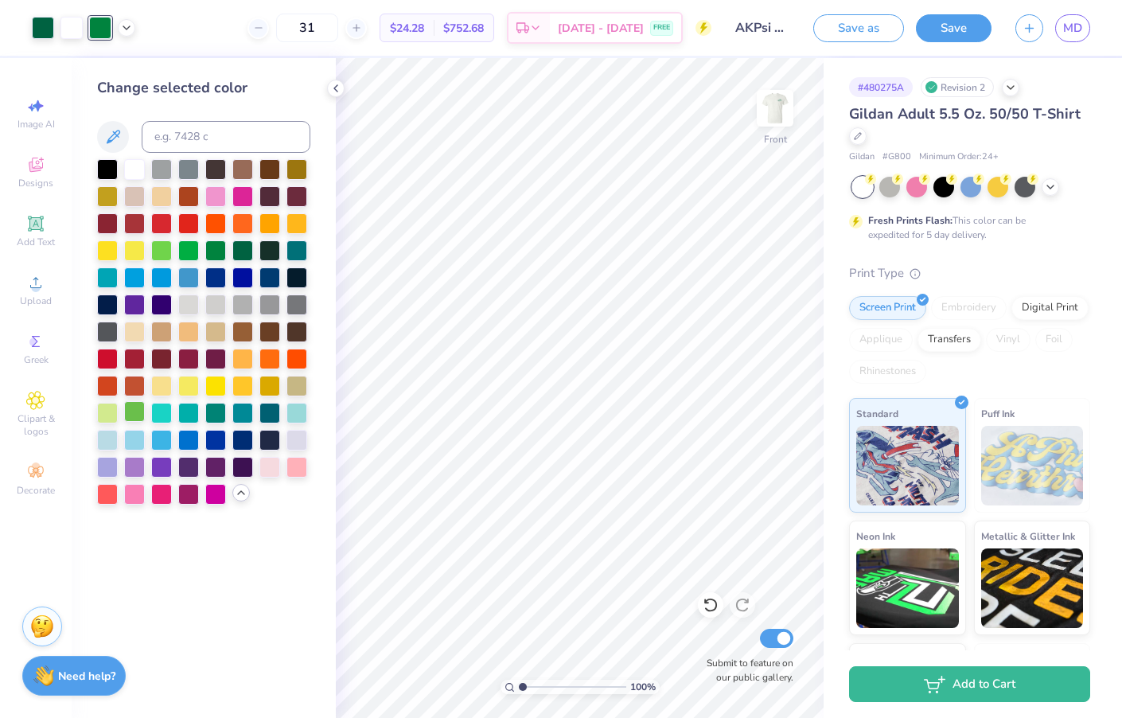
click at [125, 415] on div at bounding box center [134, 411] width 21 height 21
click at [219, 258] on div at bounding box center [215, 249] width 21 height 21
click at [32, 293] on div "Upload" at bounding box center [36, 290] width 56 height 47
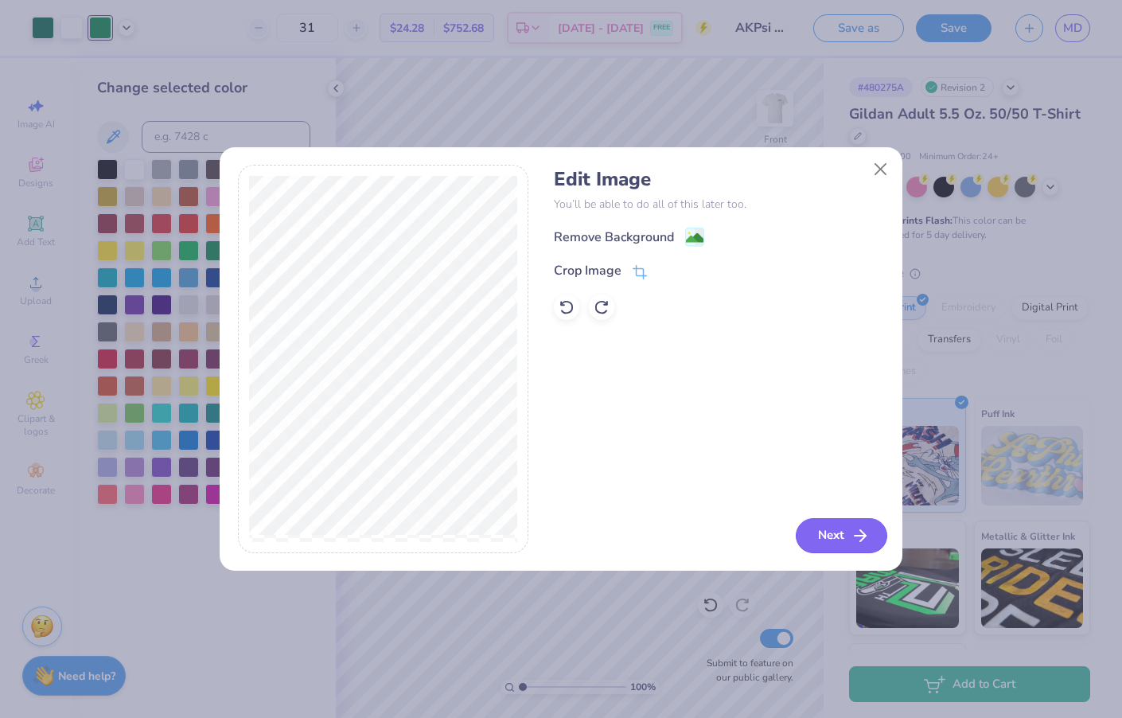
click at [850, 529] on button "Next" at bounding box center [842, 535] width 92 height 35
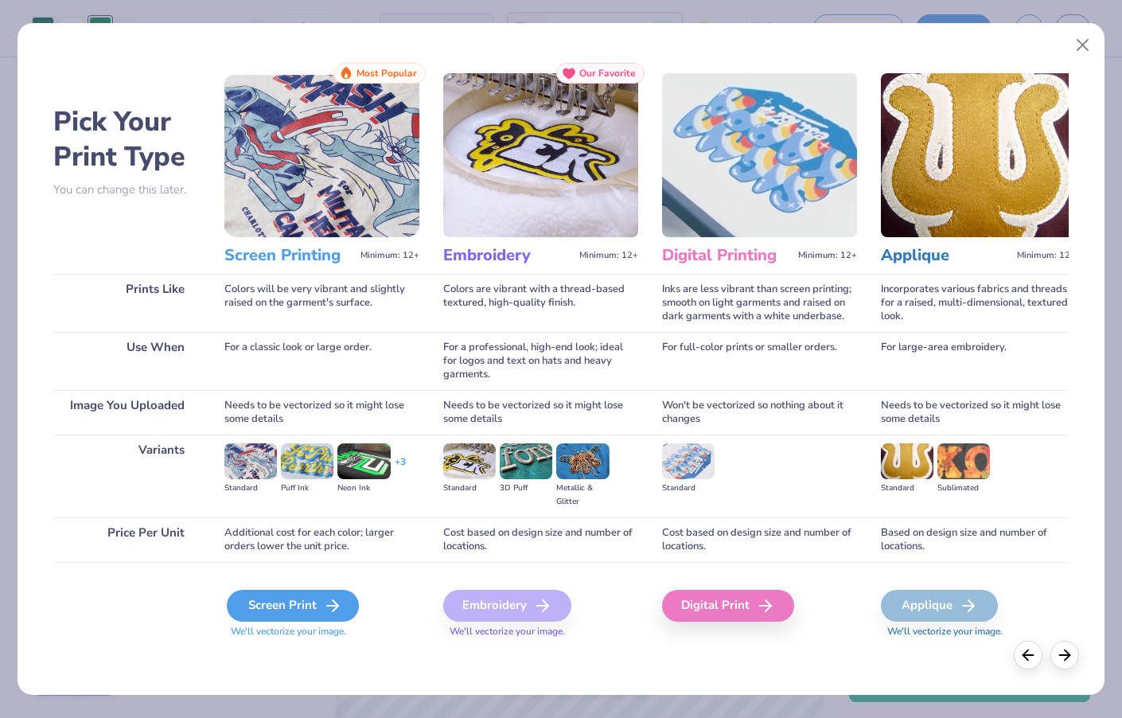
click at [314, 601] on div "Screen Print" at bounding box center [293, 606] width 132 height 32
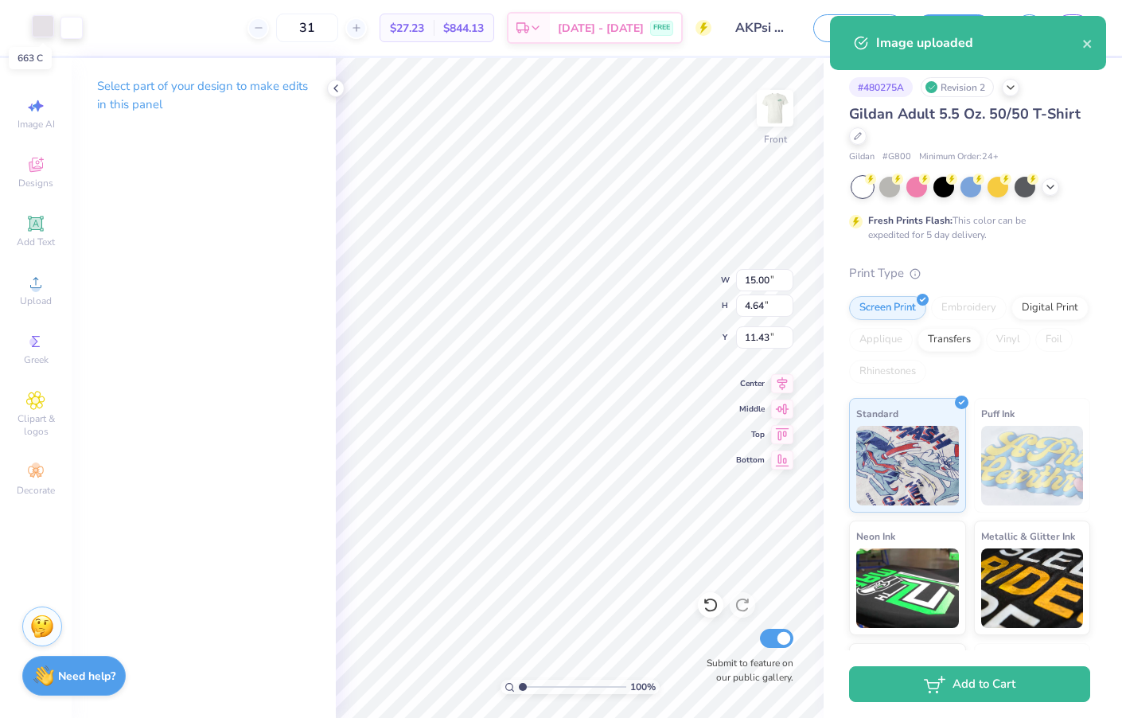
click at [47, 33] on div at bounding box center [43, 26] width 22 height 22
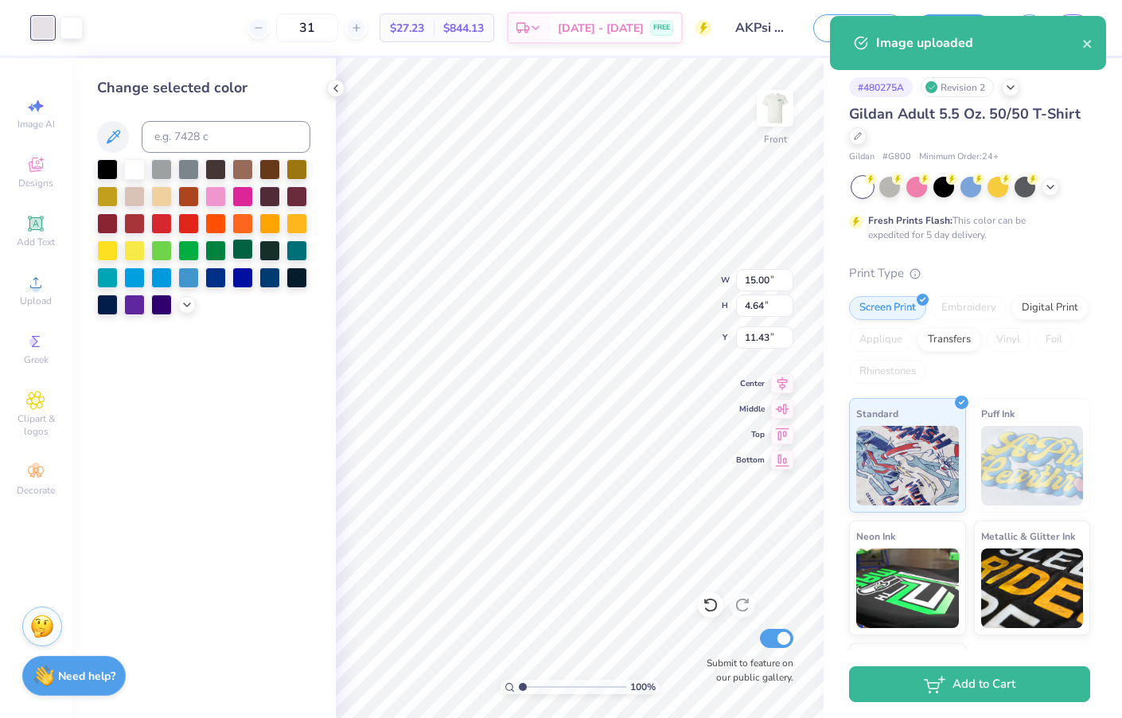
click at [242, 256] on div at bounding box center [242, 249] width 21 height 21
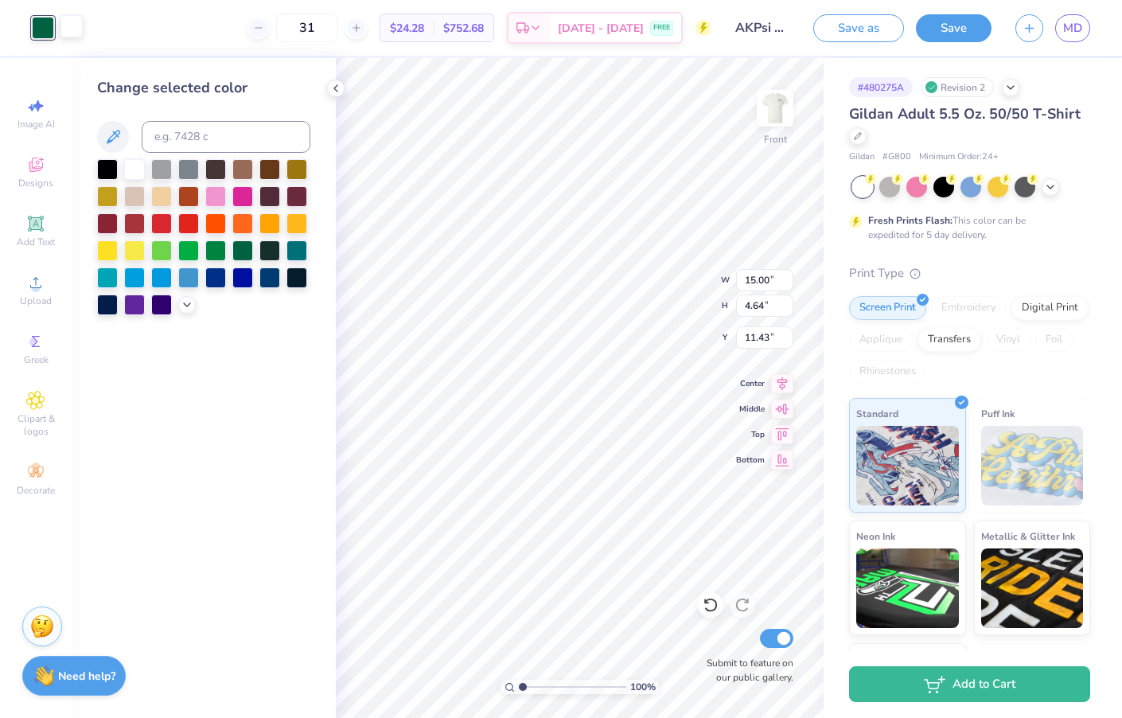
click at [74, 25] on div at bounding box center [72, 26] width 22 height 22
click at [243, 251] on div at bounding box center [242, 249] width 21 height 21
type input "7.43"
type input "2.30"
type input "13.75"
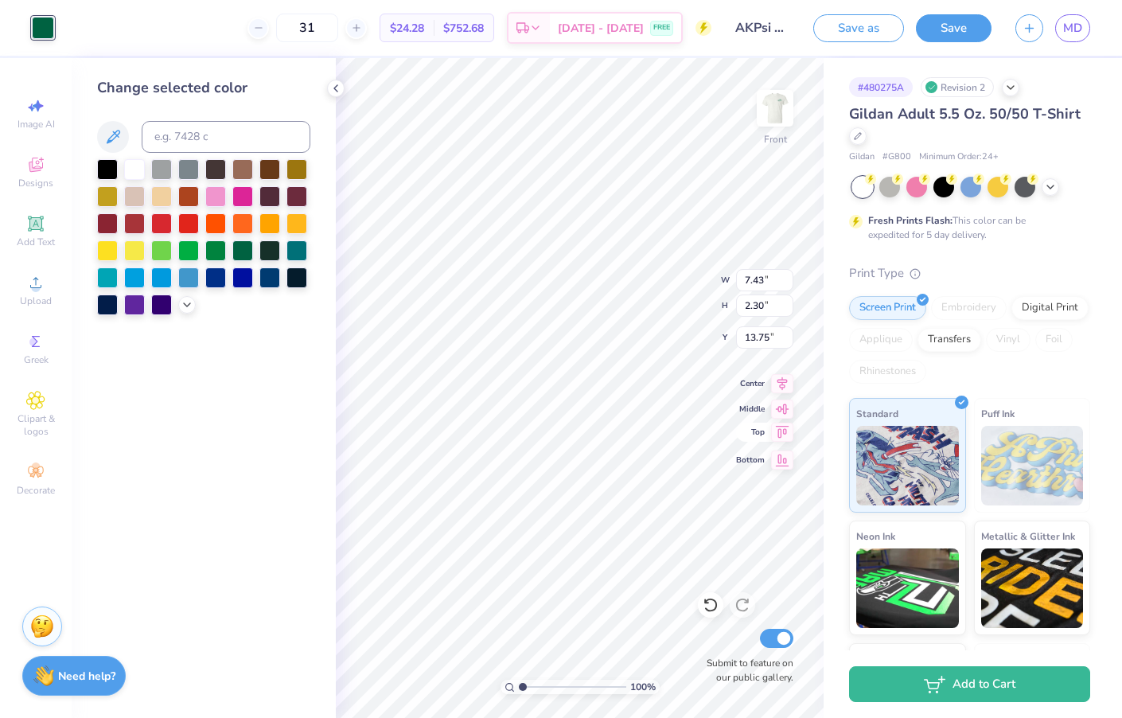
type input "5.73"
type input "1.77"
type input "13.75"
click at [845, 237] on div "# 480275A Revision 2 Gildan Adult 5.5 Oz. 50/50 T-Shirt Gildan # G800 Minimum O…" at bounding box center [973, 408] width 299 height 700
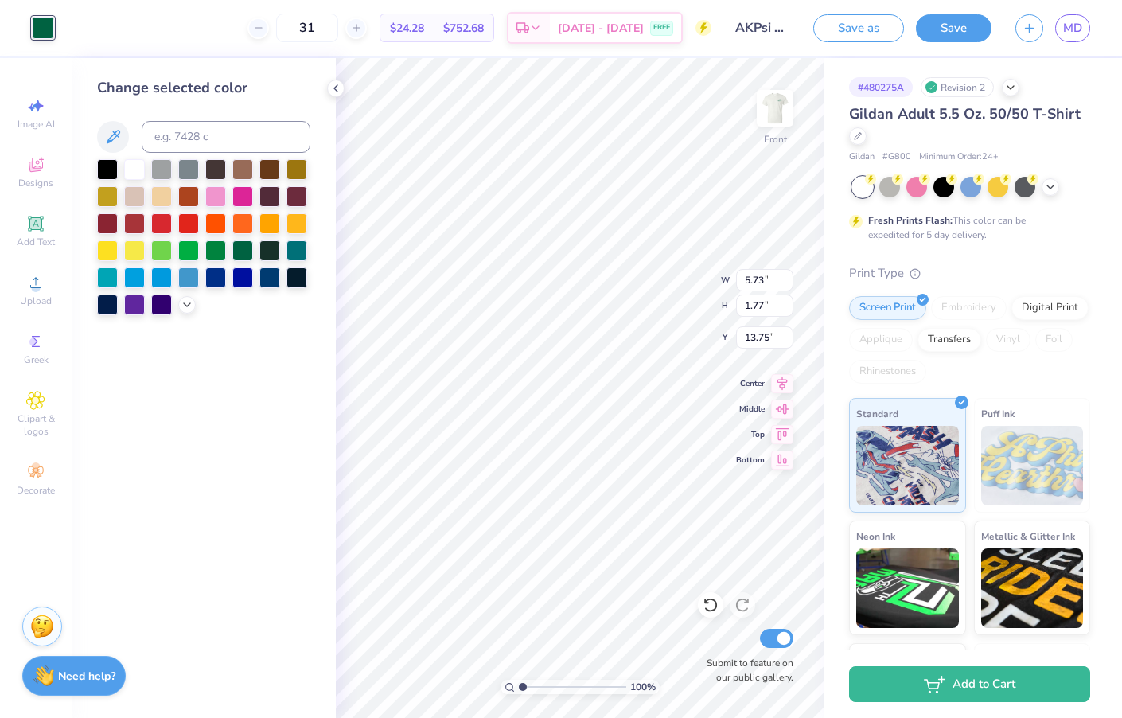
click at [1021, 363] on div "Screen Print Embroidery Digital Print Applique Transfers Vinyl Foil Rhinestones" at bounding box center [969, 340] width 241 height 88
click at [1052, 365] on div "Screen Print Embroidery Digital Print Applique Transfers Vinyl Foil Rhinestones" at bounding box center [969, 340] width 241 height 88
click at [253, 60] on div "Change selected color" at bounding box center [204, 388] width 264 height 660
click at [827, 75] on div "# 480275A Revision 2 Gildan Adult 5.5 Oz. 50/50 T-Shirt Gildan # G800 Minimum O…" at bounding box center [973, 408] width 299 height 700
click at [27, 279] on icon at bounding box center [35, 282] width 19 height 19
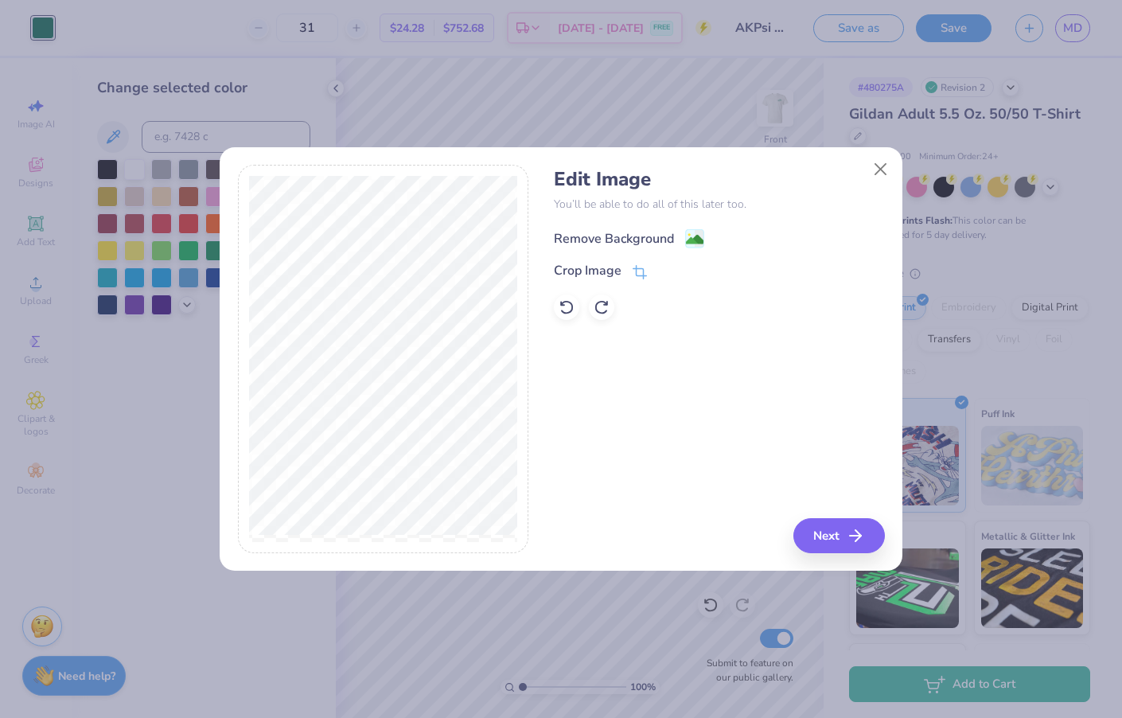
click at [667, 237] on div "Remove Background" at bounding box center [614, 238] width 120 height 19
click at [814, 536] on button "Next" at bounding box center [842, 535] width 92 height 35
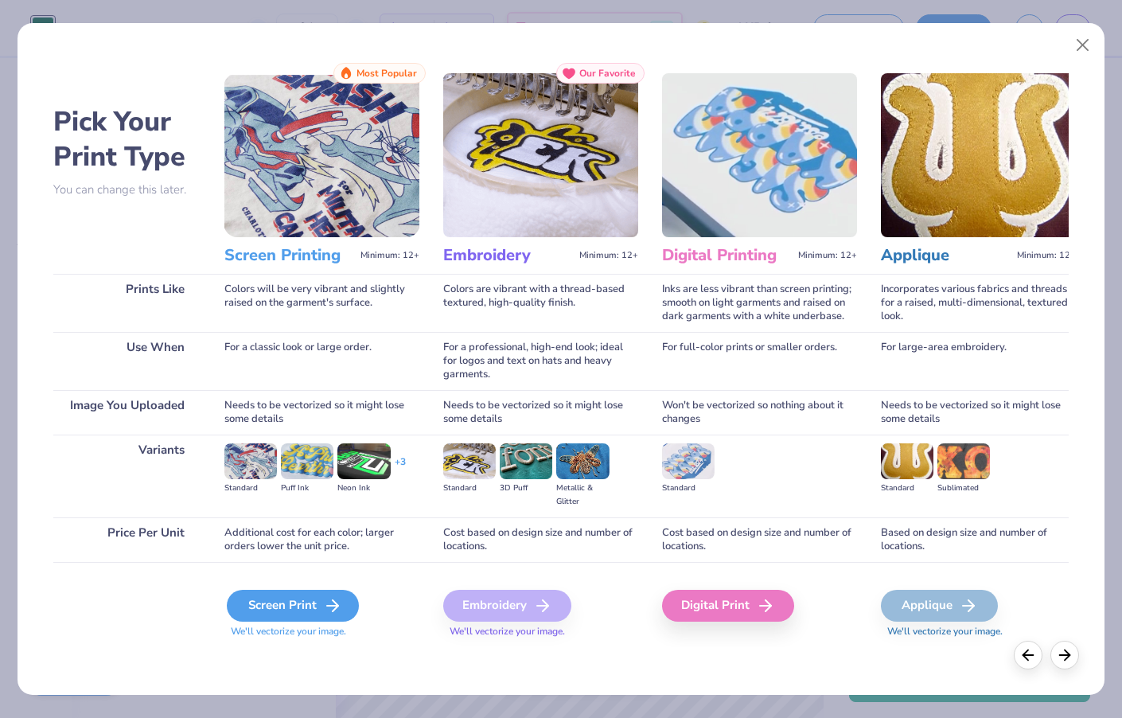
click at [303, 601] on div "Screen Print" at bounding box center [293, 606] width 132 height 32
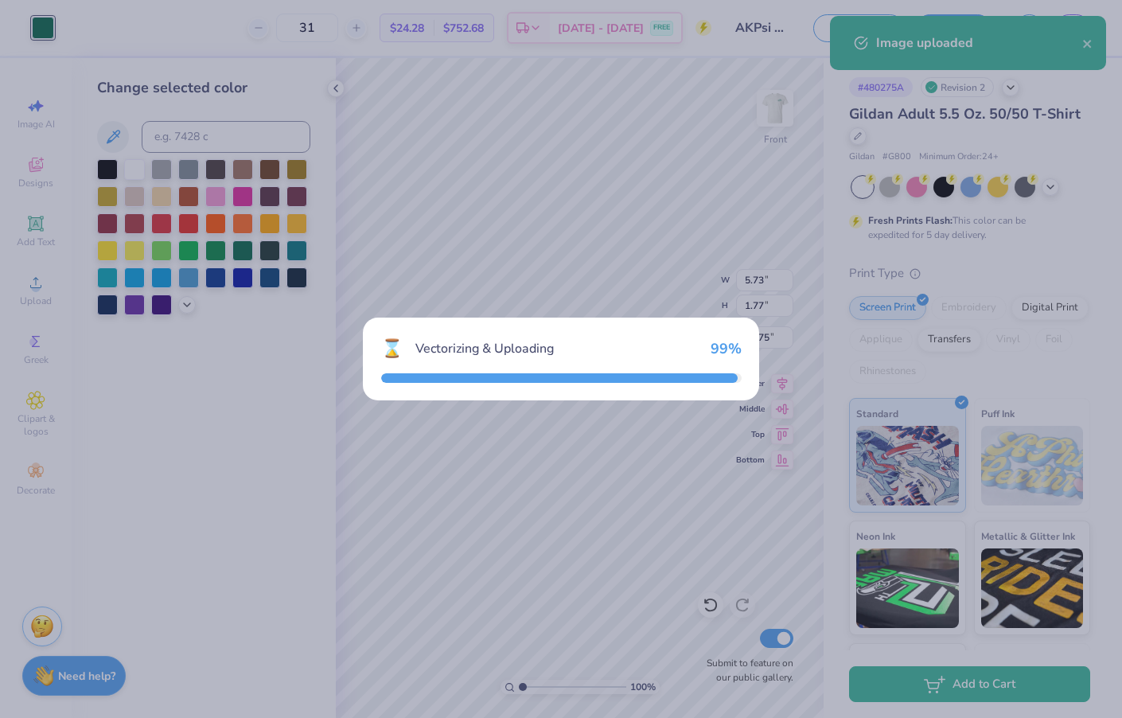
type input "6.71"
type input "6.76"
type input "10.37"
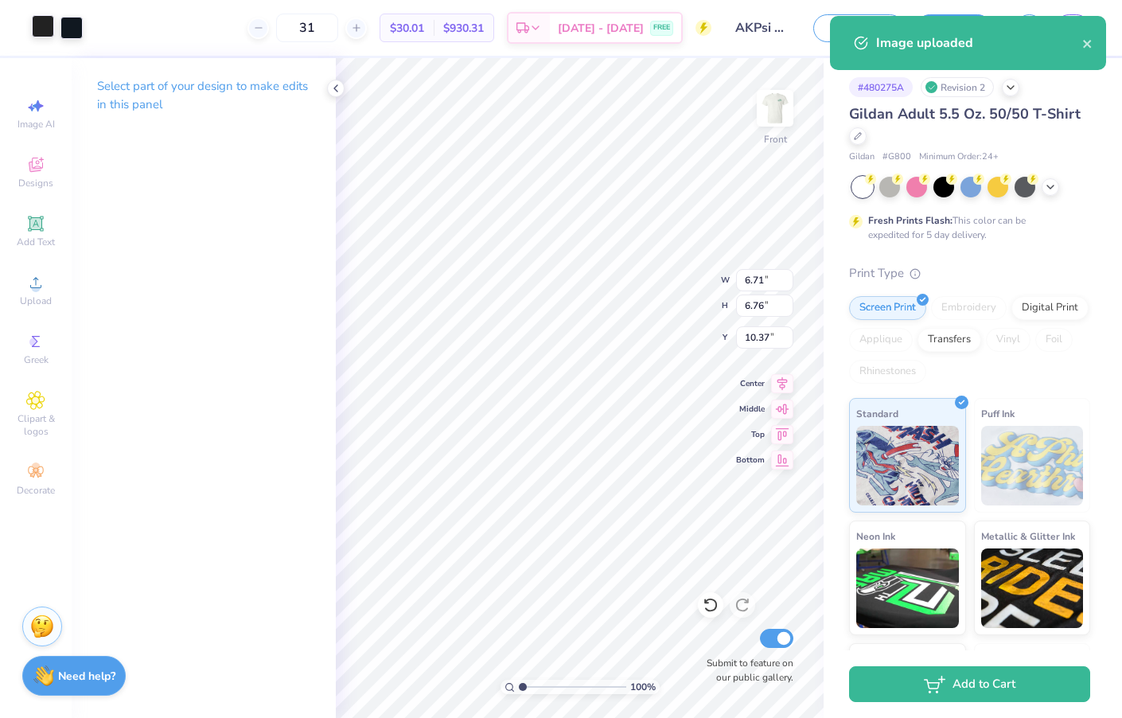
click at [37, 29] on div at bounding box center [43, 26] width 22 height 22
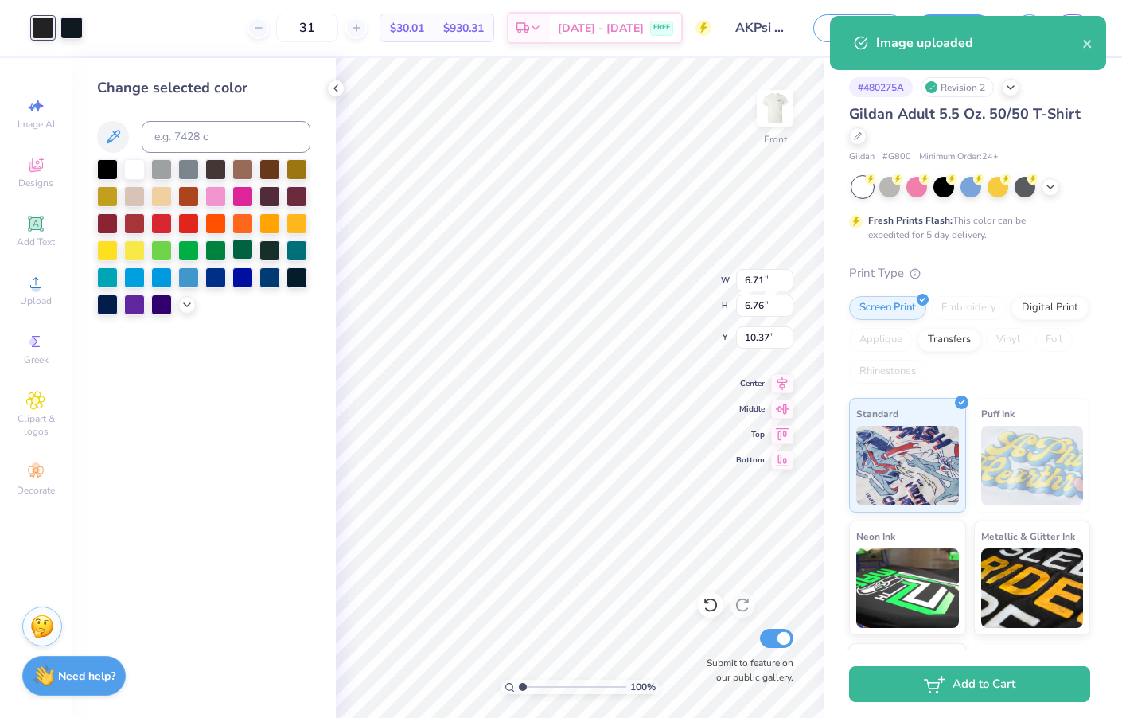
click at [238, 253] on div at bounding box center [242, 249] width 21 height 21
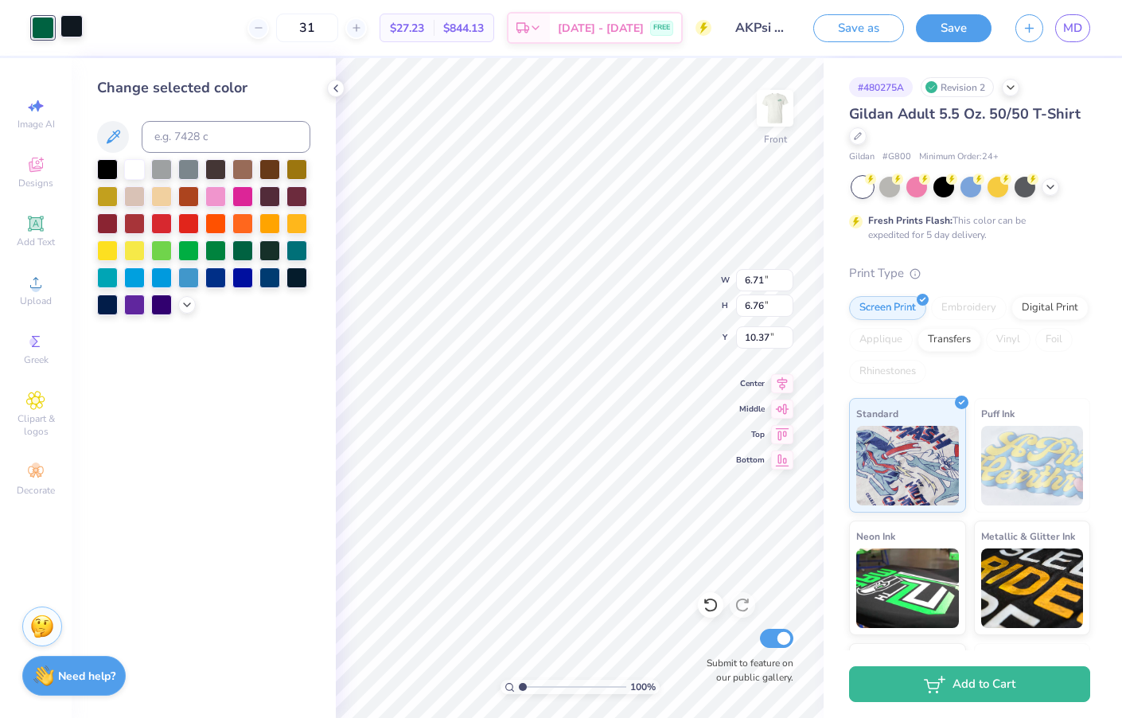
click at [74, 25] on div at bounding box center [72, 26] width 22 height 22
click at [248, 252] on div at bounding box center [242, 249] width 21 height 21
type input "3.52"
type input "3.54"
type input "14.64"
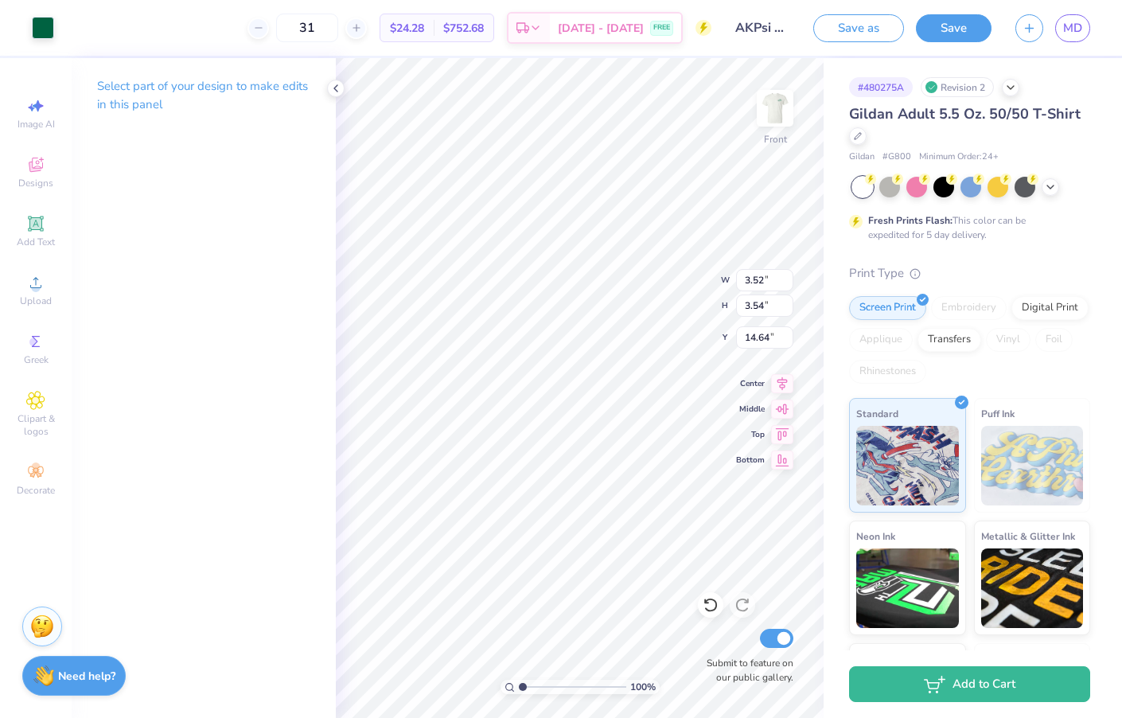
type input "2.93"
type input "2.95"
click at [826, 416] on div "# 480275A Revision 2 Gildan Adult 5.5 Oz. 50/50 T-Shirt Gildan # G800 Minimum O…" at bounding box center [973, 408] width 299 height 700
type input "5.05"
type input "1.56"
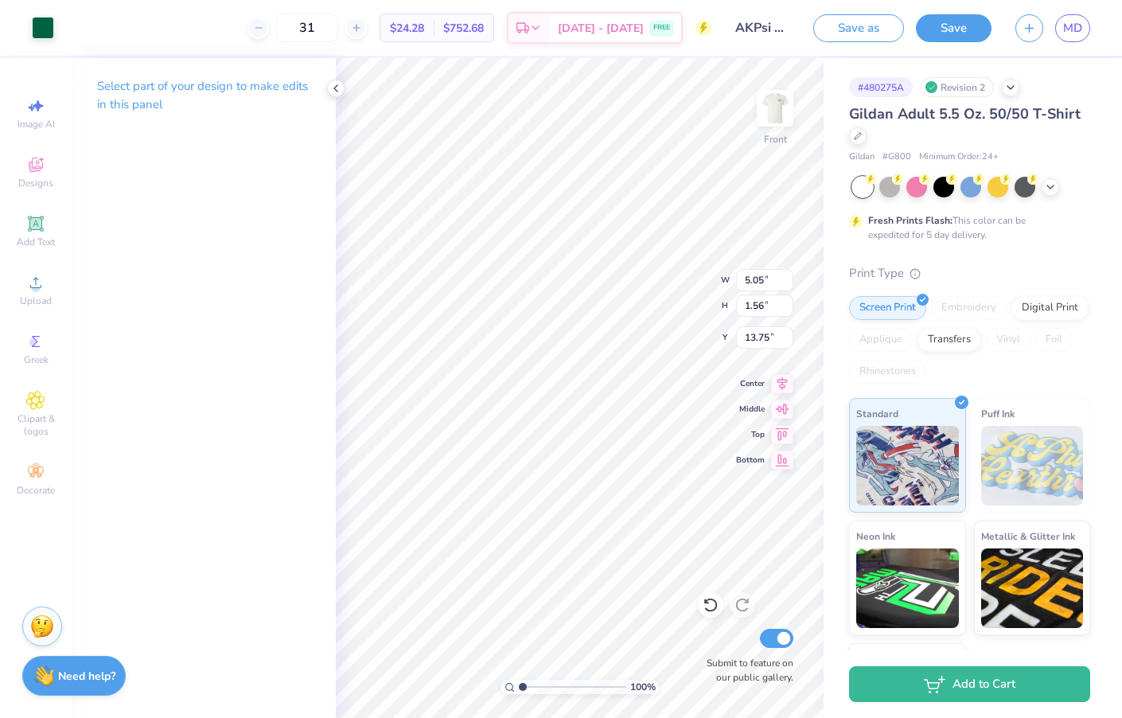
type input "13.56"
click at [841, 106] on div "# 480275A Revision 2 Gildan Adult 5.5 Oz. 50/50 T-Shirt Gildan # G800 Minimum O…" at bounding box center [973, 408] width 299 height 700
click at [1054, 246] on div "Gildan Adult 5.5 Oz. 50/50 T-Shirt Gildan # G800 Minimum Order: 24 + Fresh Prin…" at bounding box center [969, 430] width 241 height 654
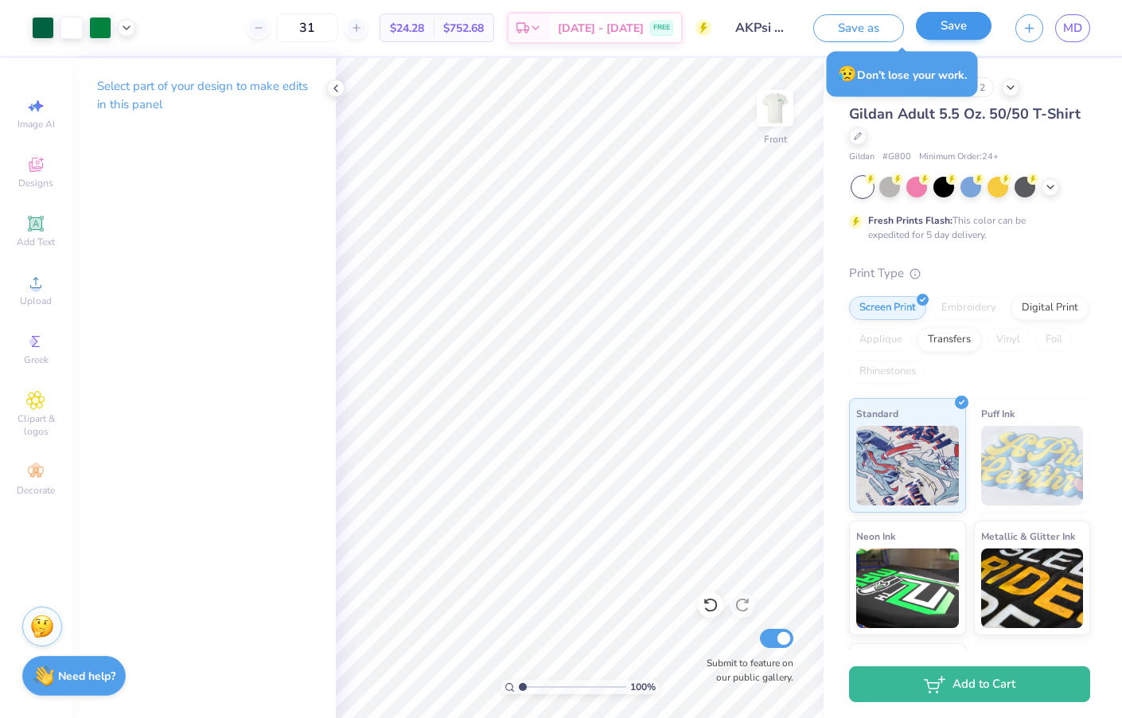
click at [940, 33] on button "Save" at bounding box center [954, 26] width 76 height 28
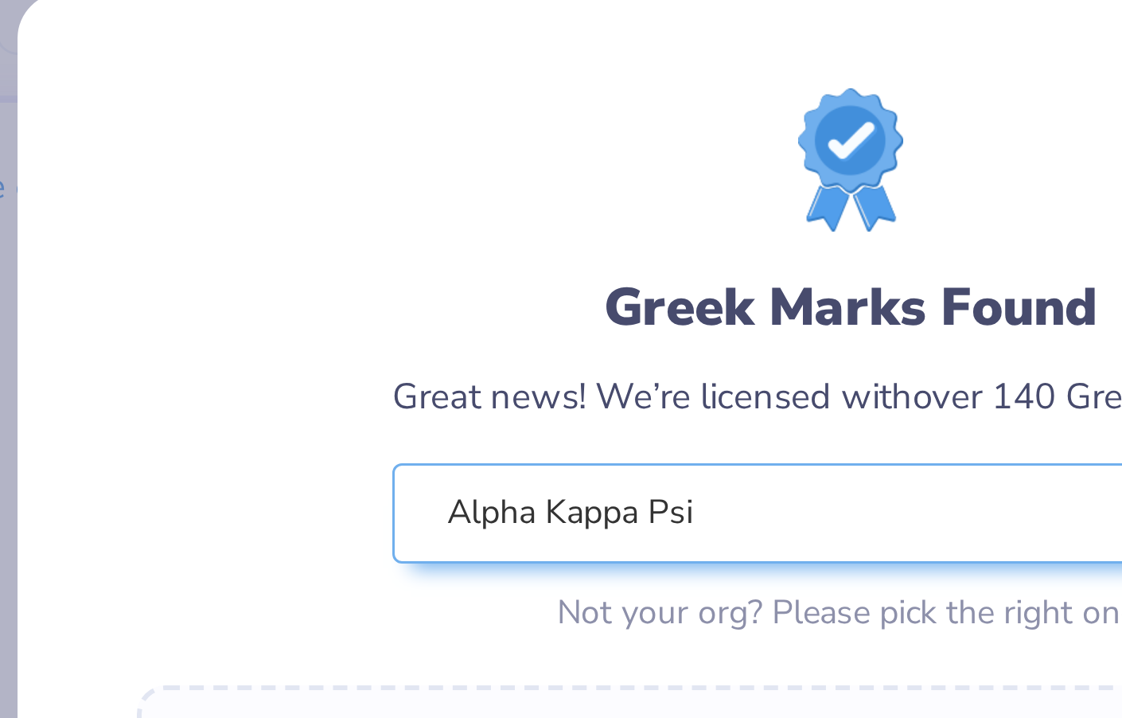
click at [323, 118] on div "Greek Marks Found Great news! We’re licensed with over 140 Greek Orgs. 🥳 Alpha …" at bounding box center [561, 307] width 476 height 508
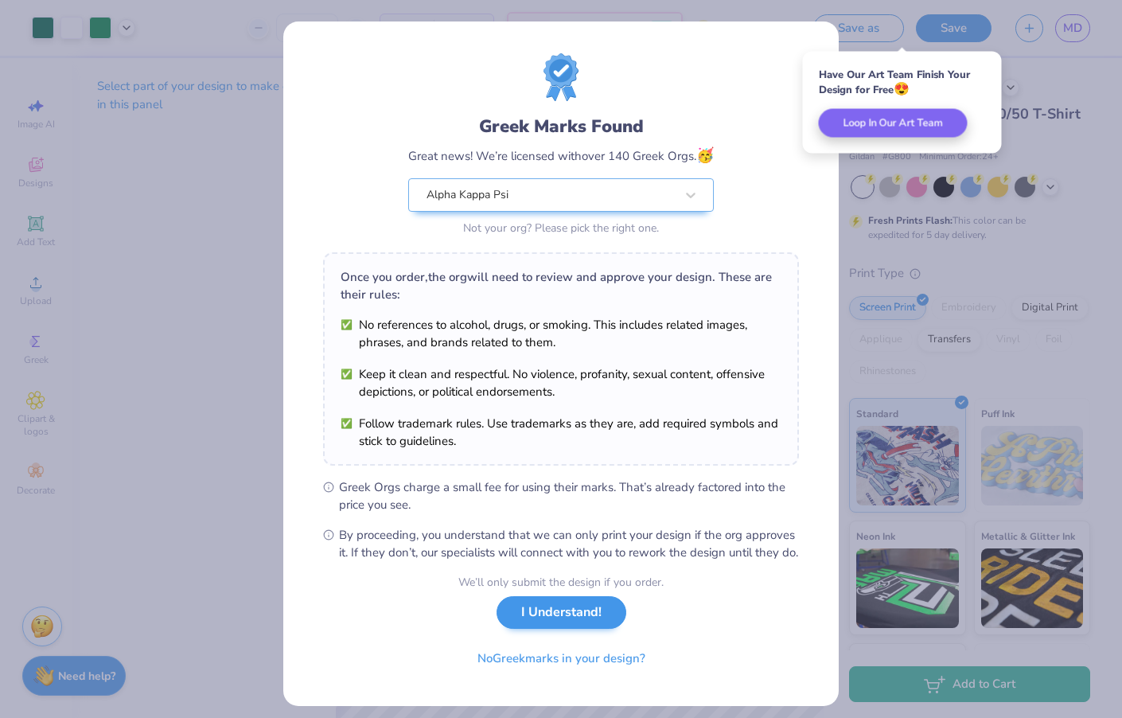
click at [582, 629] on button "I Understand!" at bounding box center [562, 612] width 130 height 33
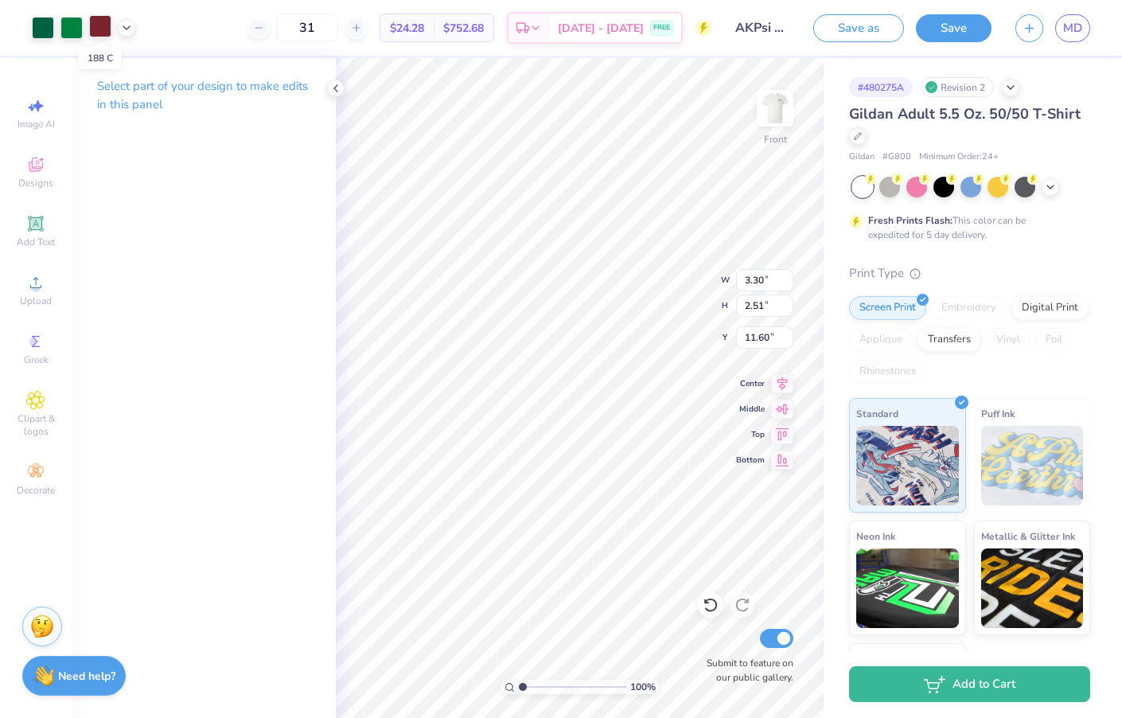
click at [100, 21] on div at bounding box center [100, 26] width 22 height 22
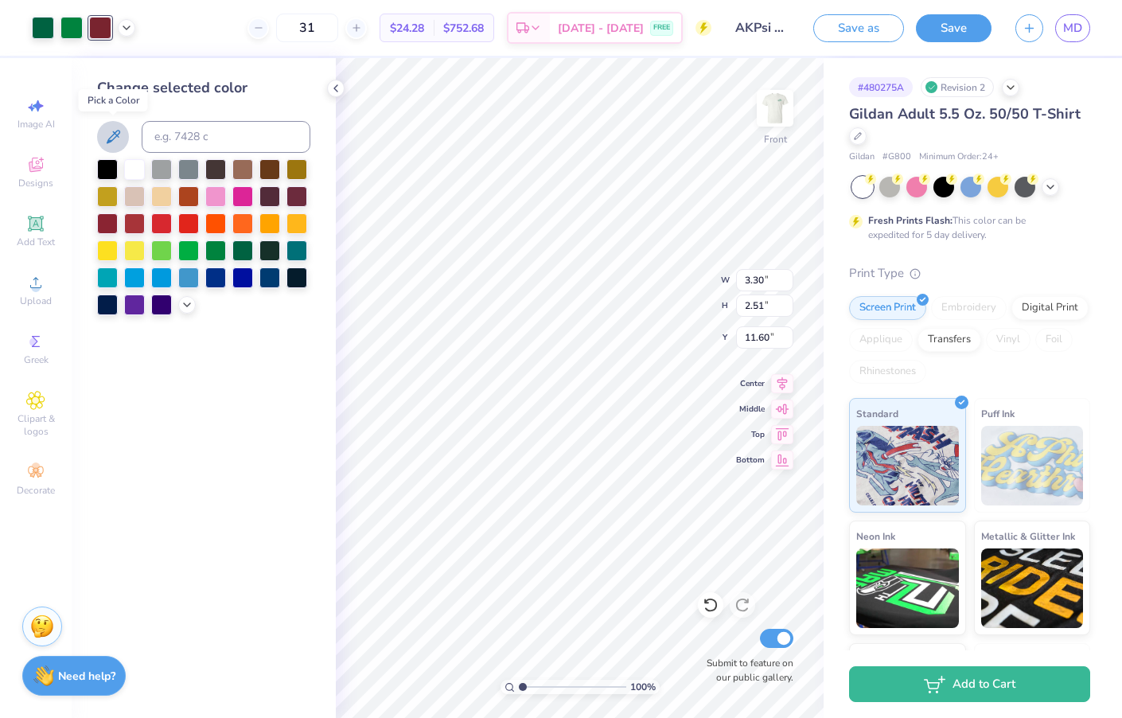
click at [121, 135] on icon at bounding box center [112, 136] width 19 height 19
click at [193, 303] on icon at bounding box center [187, 303] width 13 height 13
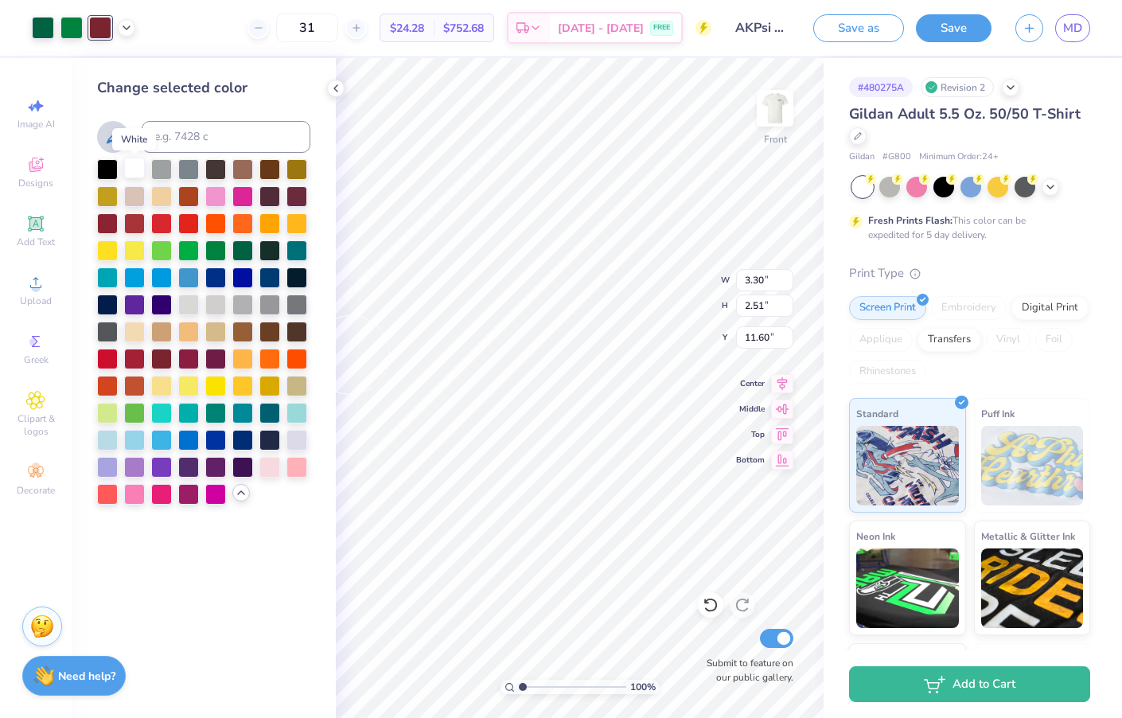
click at [141, 174] on div at bounding box center [134, 168] width 21 height 21
click at [97, 35] on div at bounding box center [100, 26] width 22 height 22
click at [141, 174] on div at bounding box center [134, 168] width 21 height 21
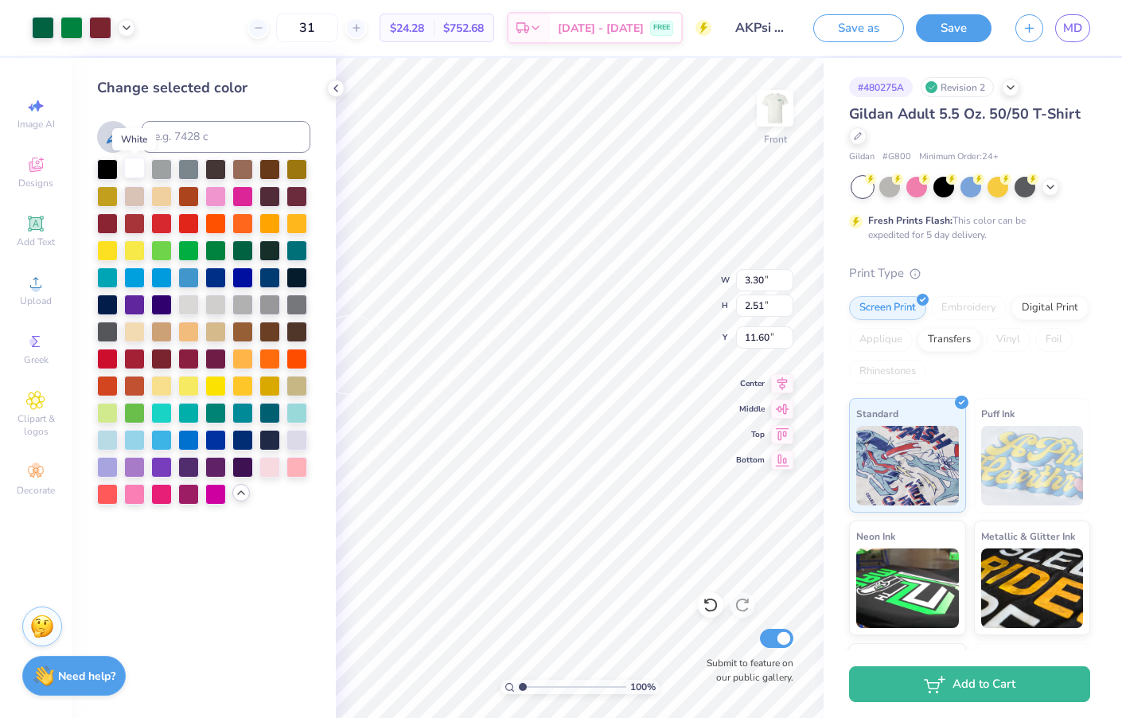
click at [141, 174] on div at bounding box center [134, 168] width 21 height 21
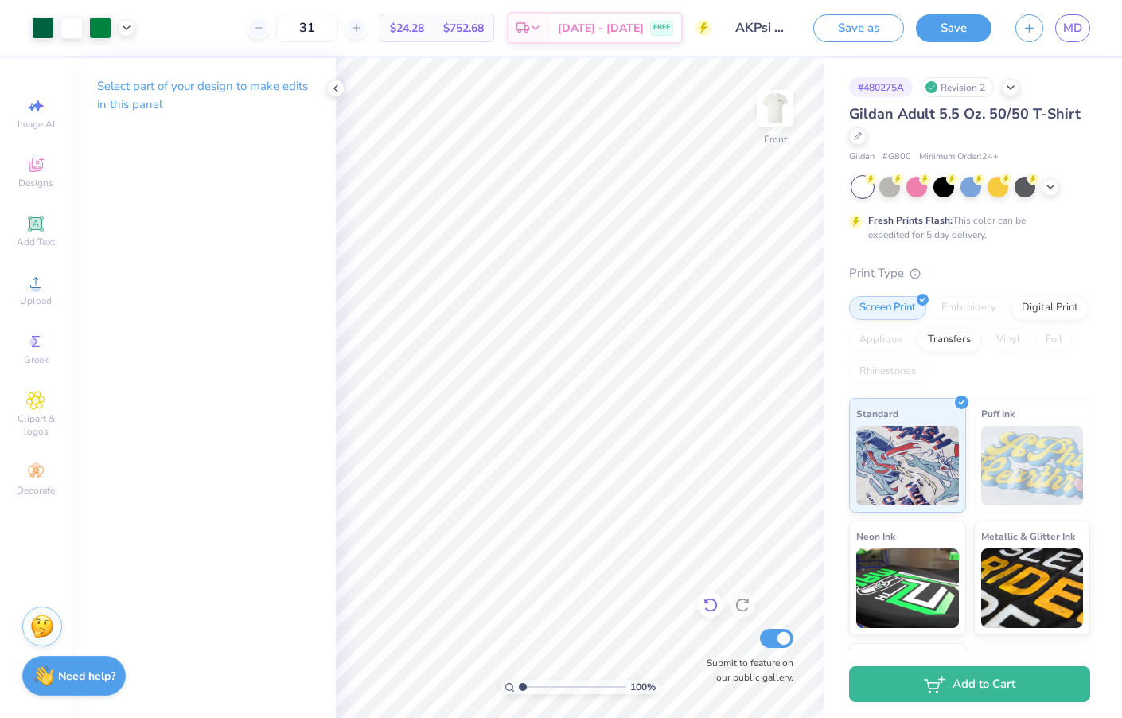
click at [705, 602] on icon at bounding box center [711, 605] width 16 height 16
click at [786, 113] on img at bounding box center [776, 108] width 64 height 64
click at [786, 113] on img at bounding box center [775, 108] width 32 height 32
click at [35, 282] on icon at bounding box center [35, 282] width 19 height 19
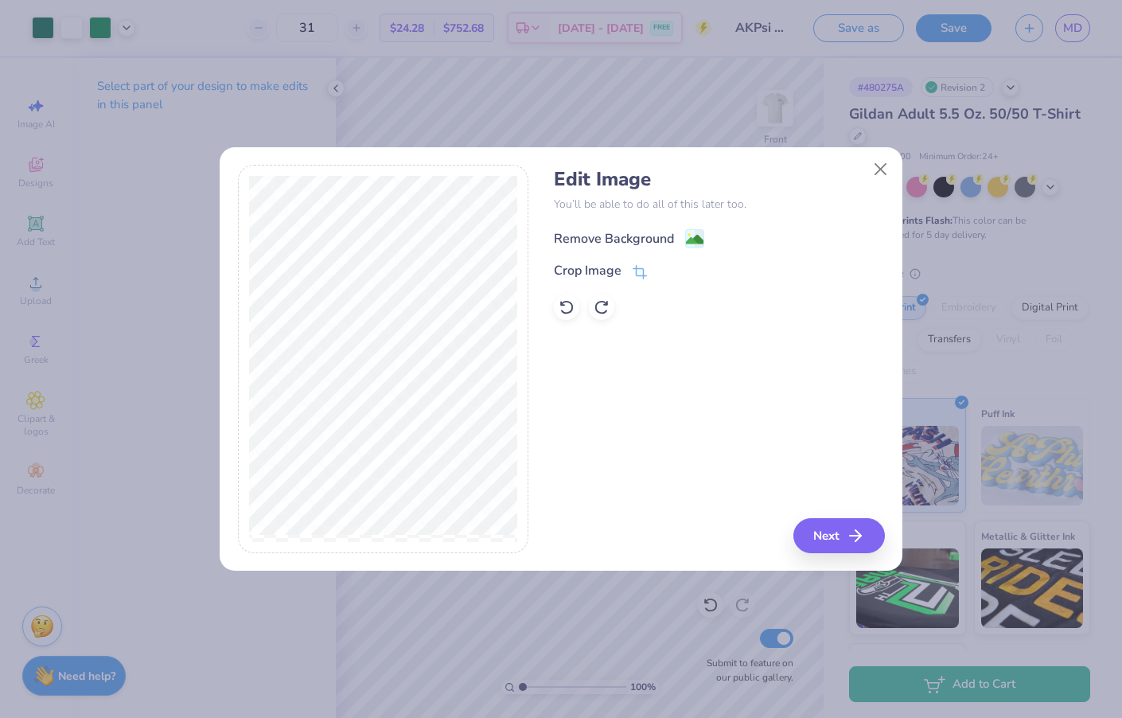
click at [689, 229] on span at bounding box center [694, 238] width 19 height 20
click at [830, 534] on button "Next" at bounding box center [842, 535] width 92 height 35
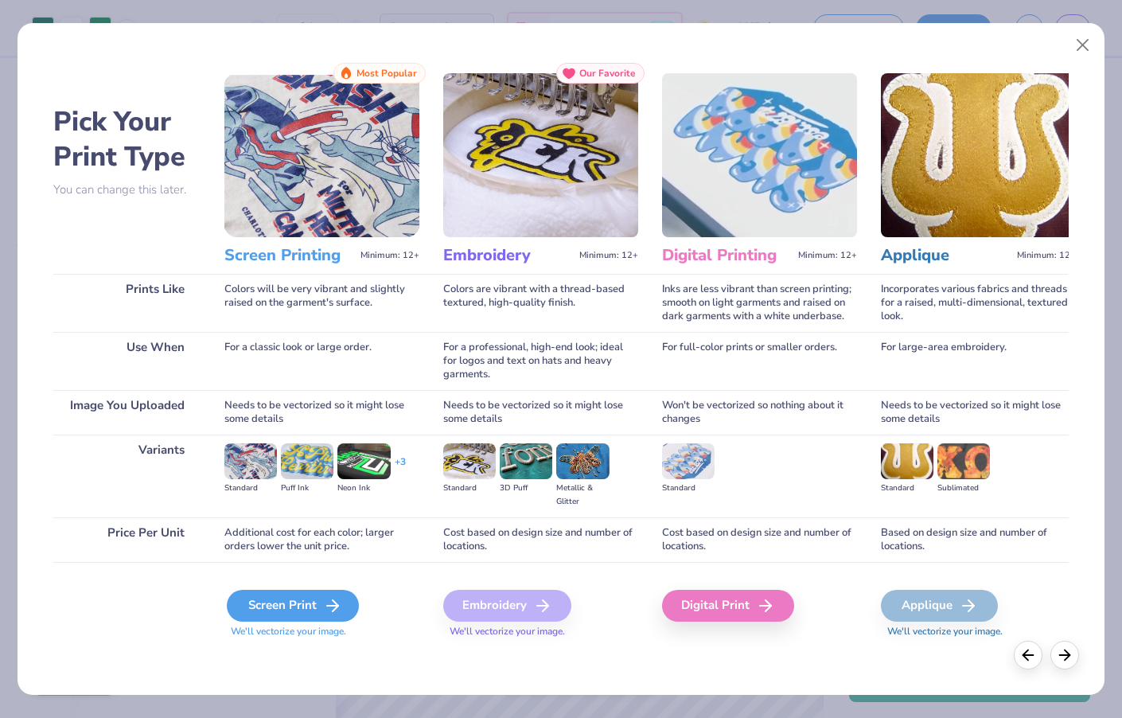
click at [298, 607] on div "Screen Print" at bounding box center [293, 606] width 132 height 32
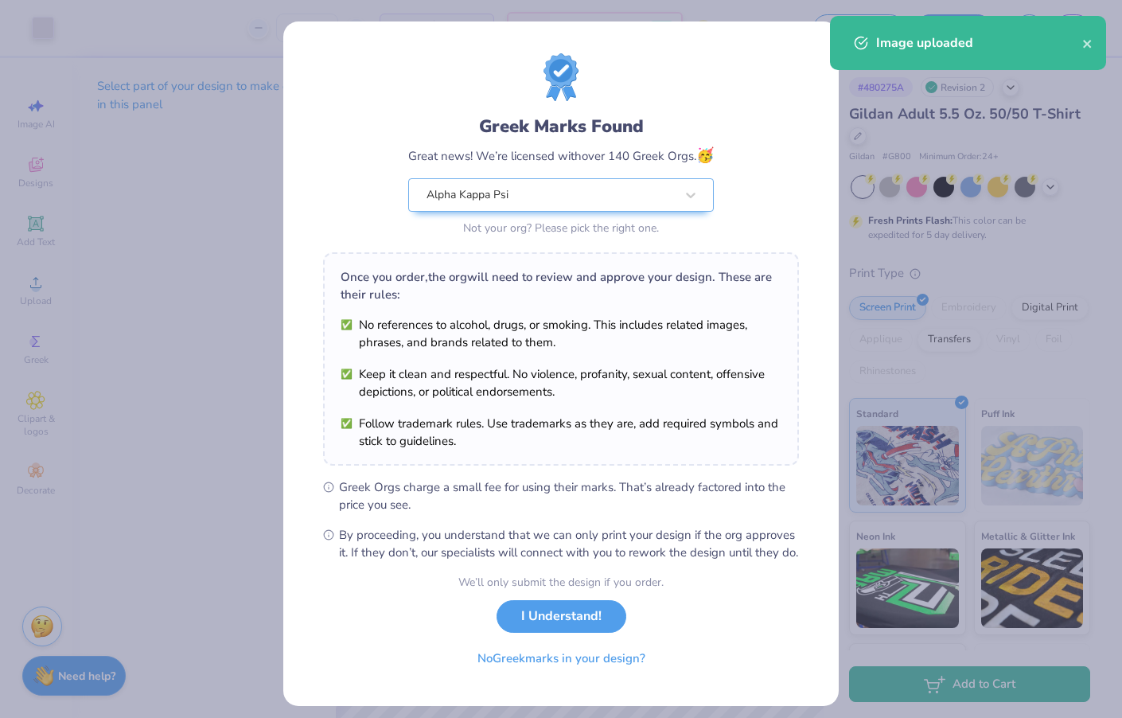
click at [550, 467] on body "Art colors 31 $27.23 Per Item $844.13 Total Est. Delivery [DATE] - [DATE] FREE …" at bounding box center [561, 359] width 1122 height 718
click at [548, 629] on button "I Understand!" at bounding box center [562, 612] width 130 height 33
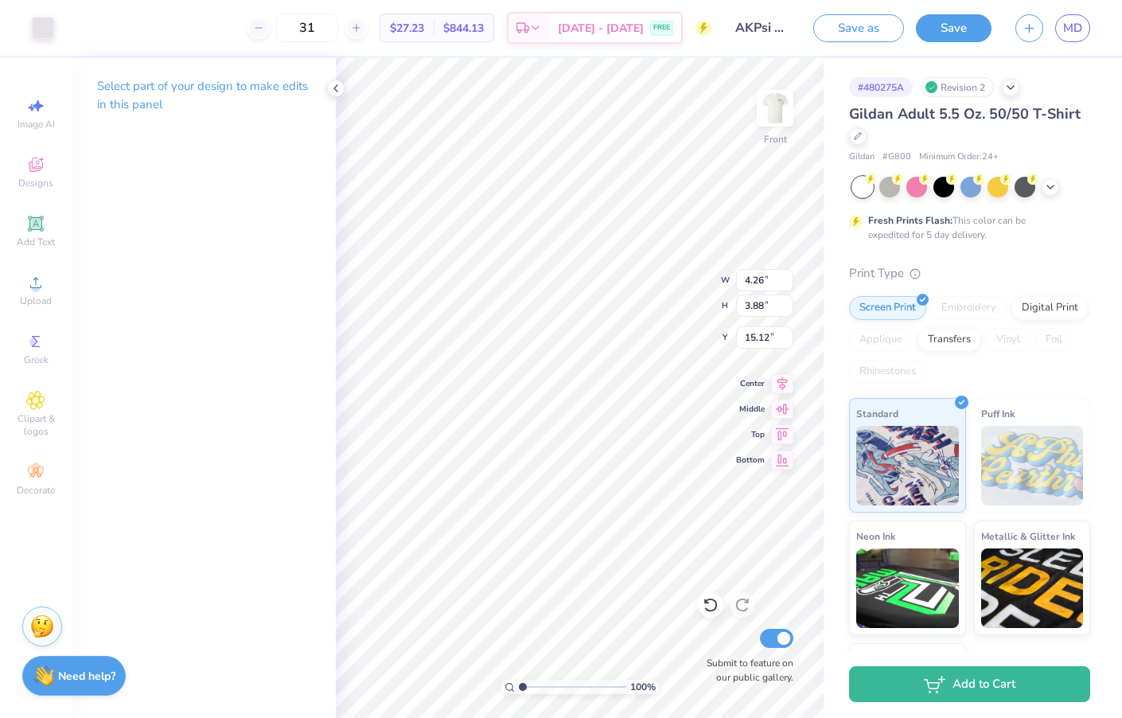
type input "17.81"
click at [48, 33] on div at bounding box center [43, 26] width 22 height 22
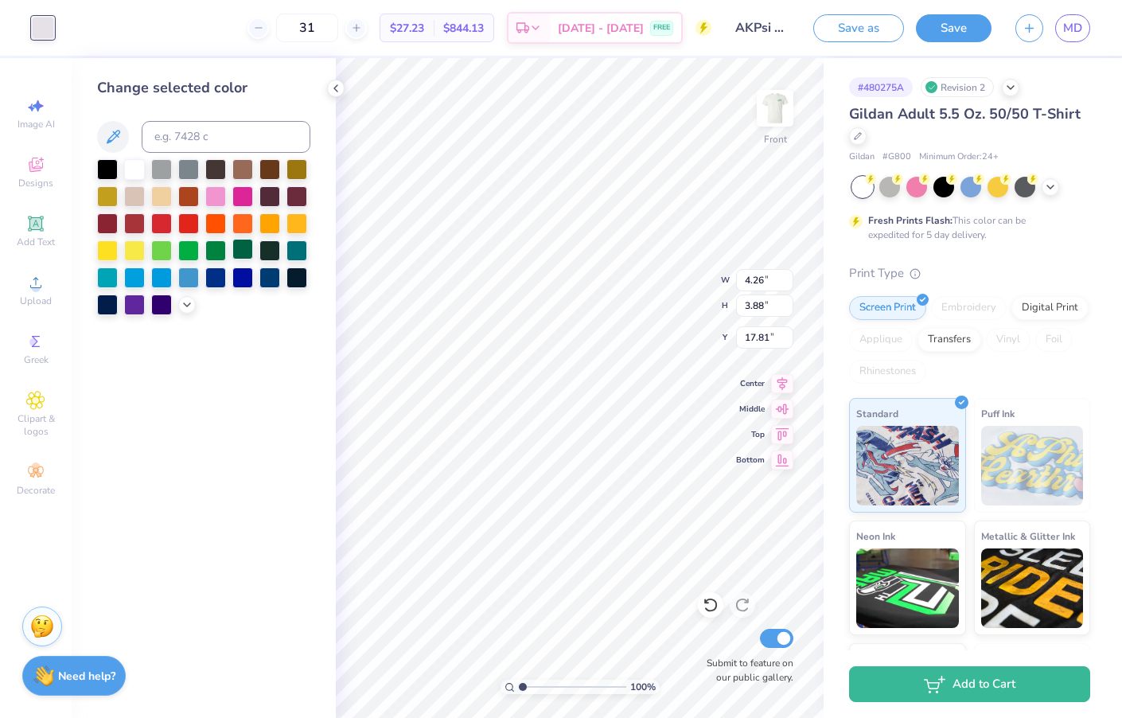
click at [239, 256] on div at bounding box center [242, 249] width 21 height 21
type input "2.99"
type input "2.72"
type input "18.98"
click at [787, 383] on icon at bounding box center [782, 381] width 22 height 19
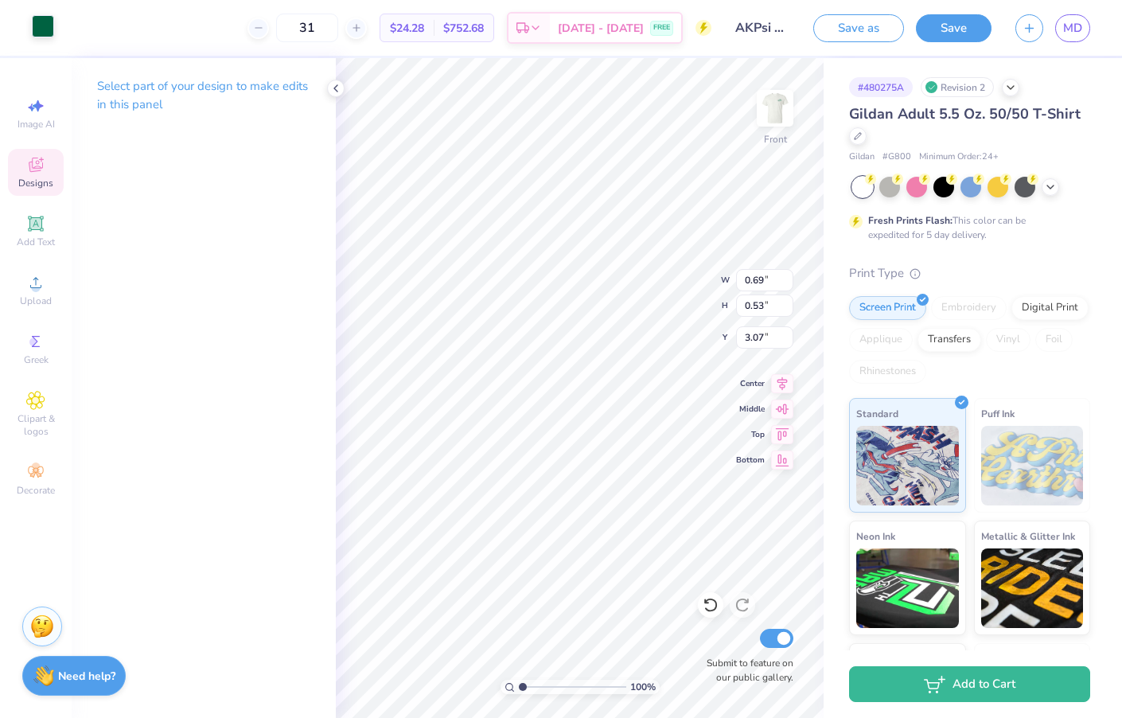
click at [42, 30] on div at bounding box center [43, 26] width 22 height 22
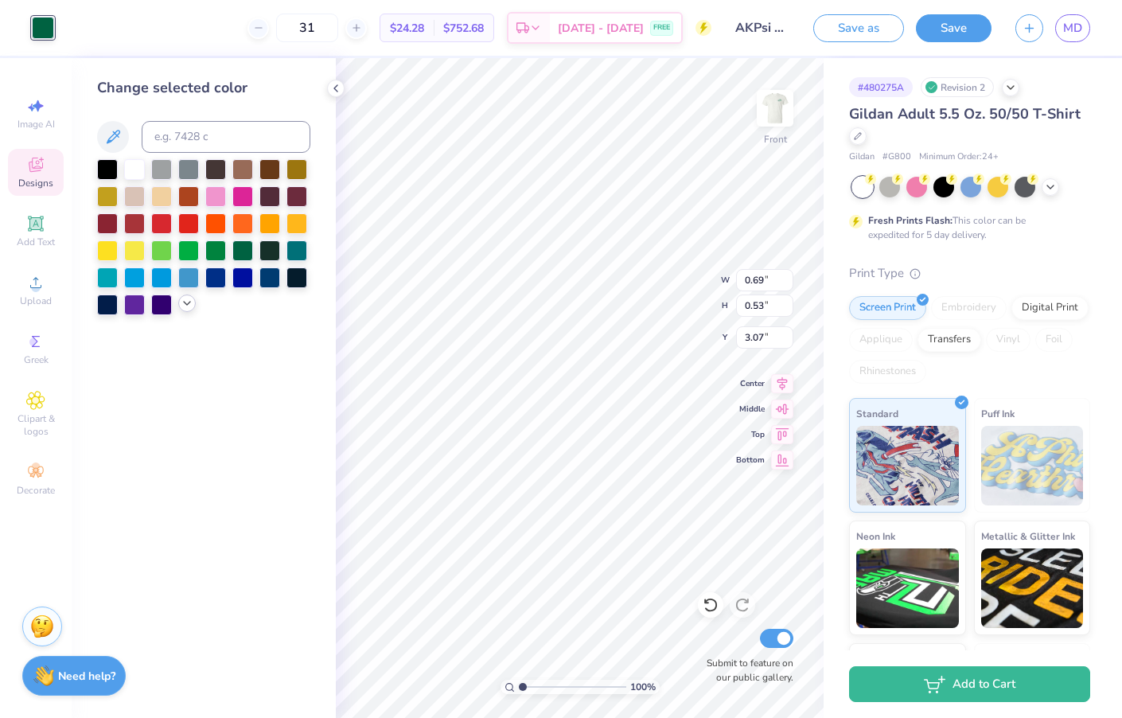
click at [188, 304] on icon at bounding box center [187, 303] width 13 height 13
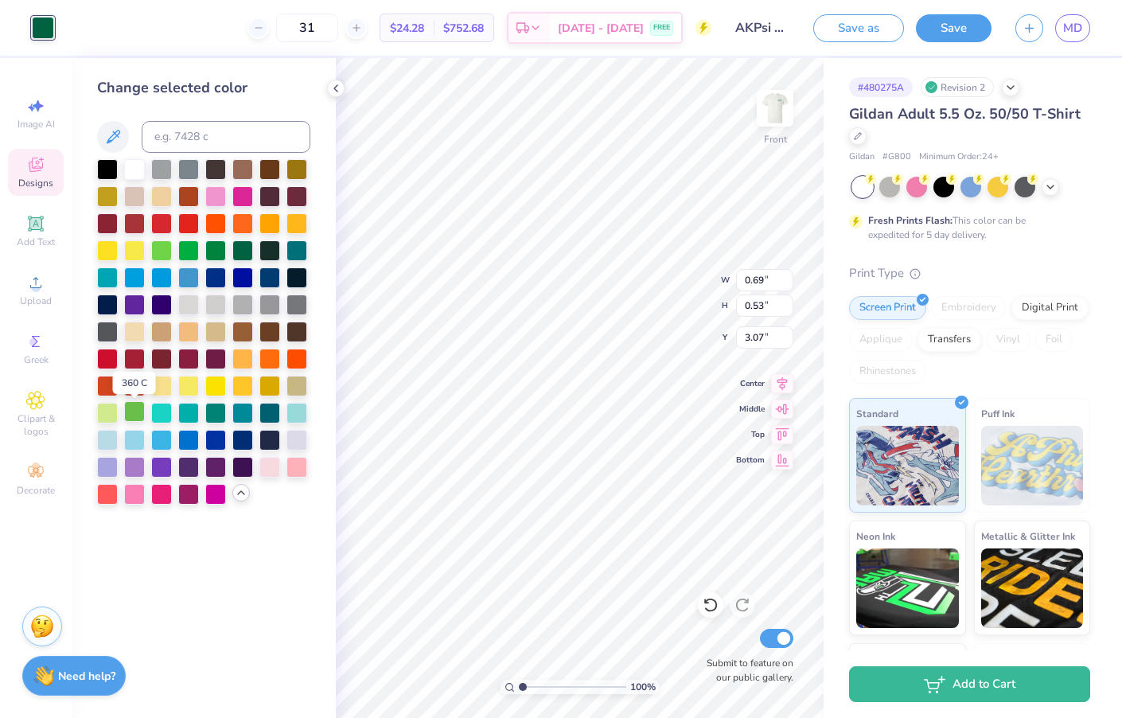
click at [135, 415] on div at bounding box center [134, 411] width 21 height 21
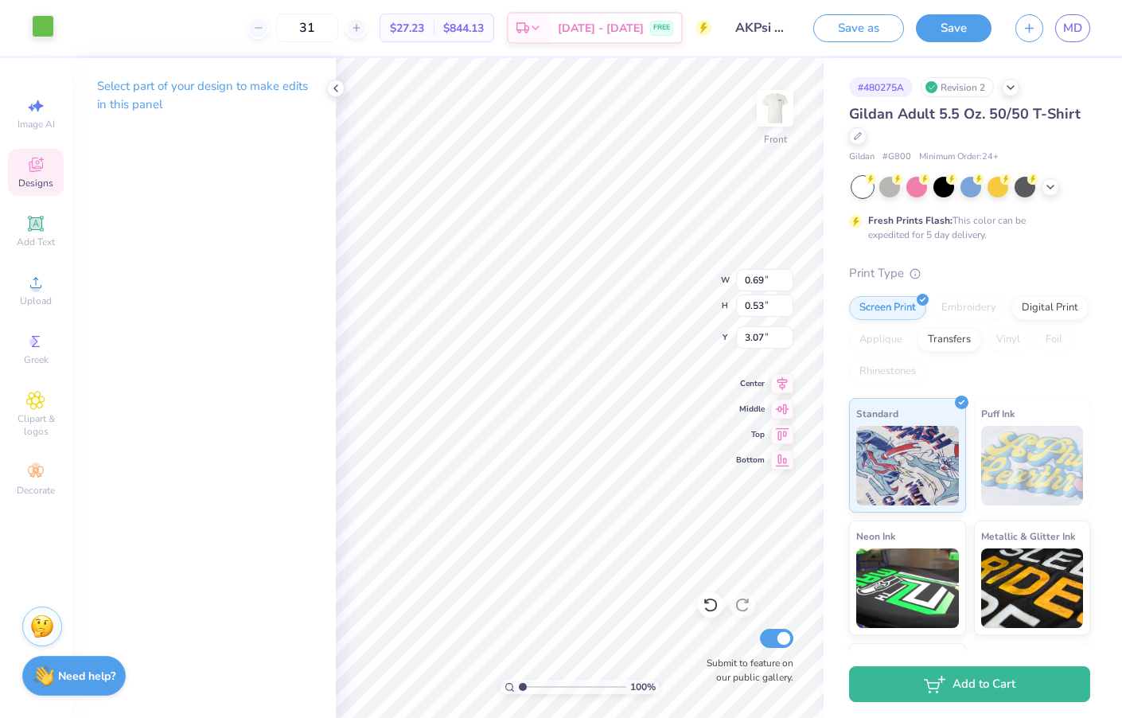
click at [46, 37] on div at bounding box center [43, 26] width 22 height 22
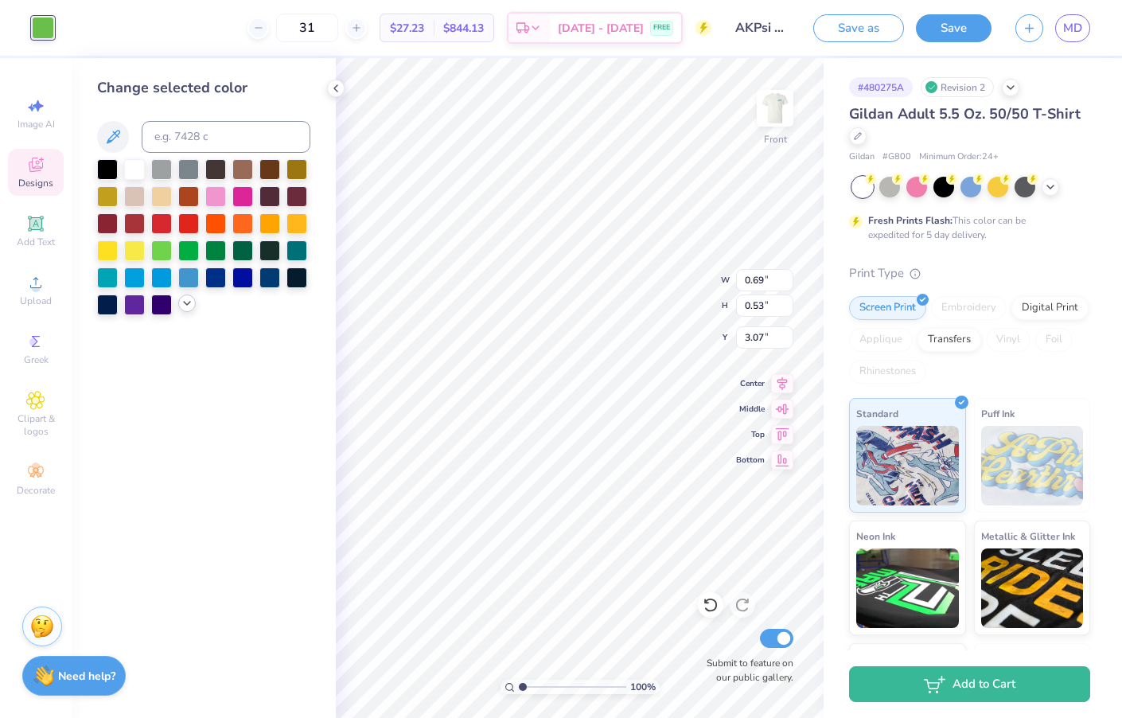
click at [185, 312] on div at bounding box center [187, 304] width 18 height 18
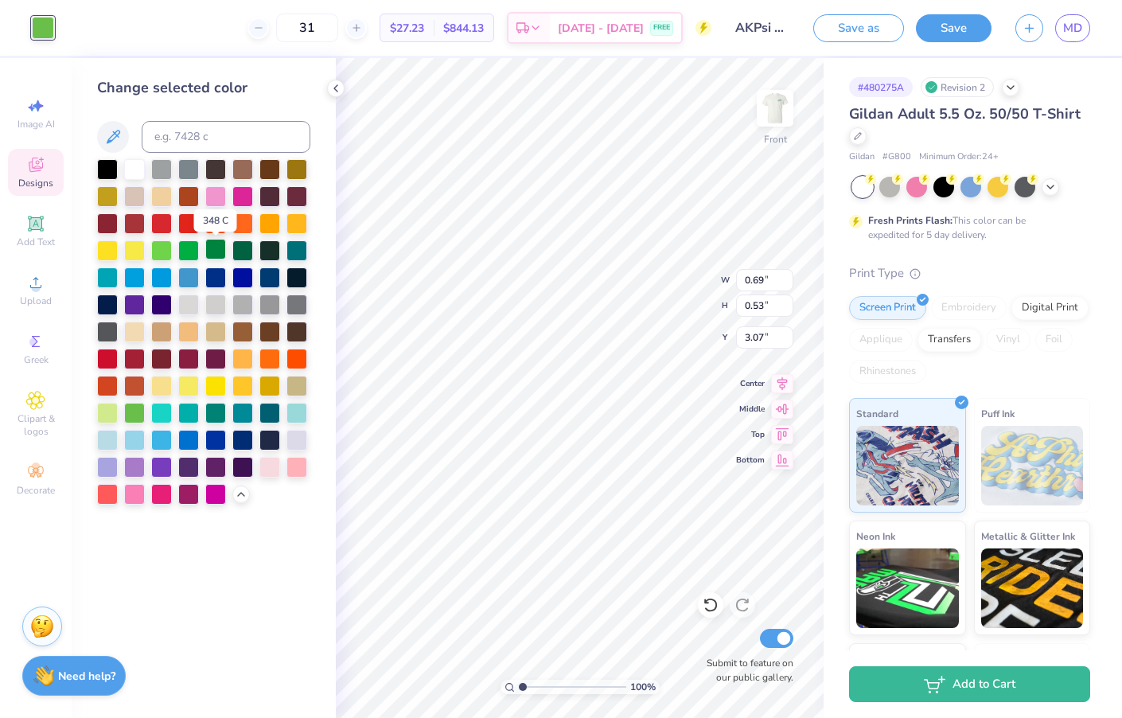
click at [217, 249] on div at bounding box center [215, 249] width 21 height 21
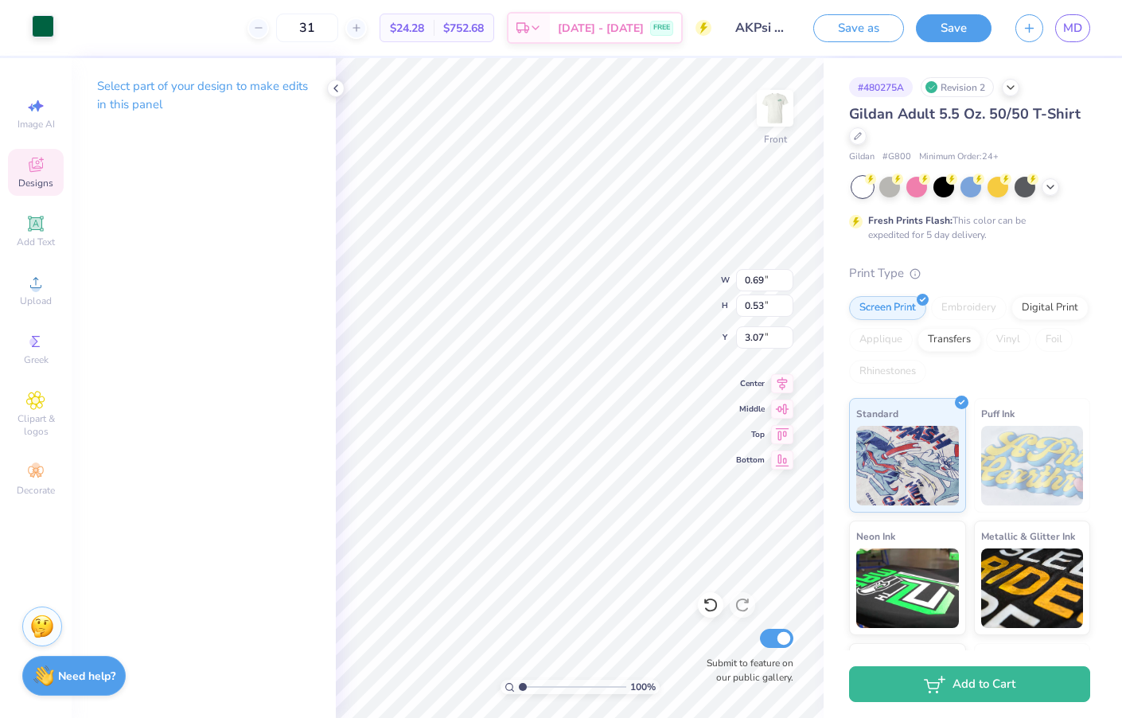
click at [47, 15] on div at bounding box center [43, 26] width 22 height 22
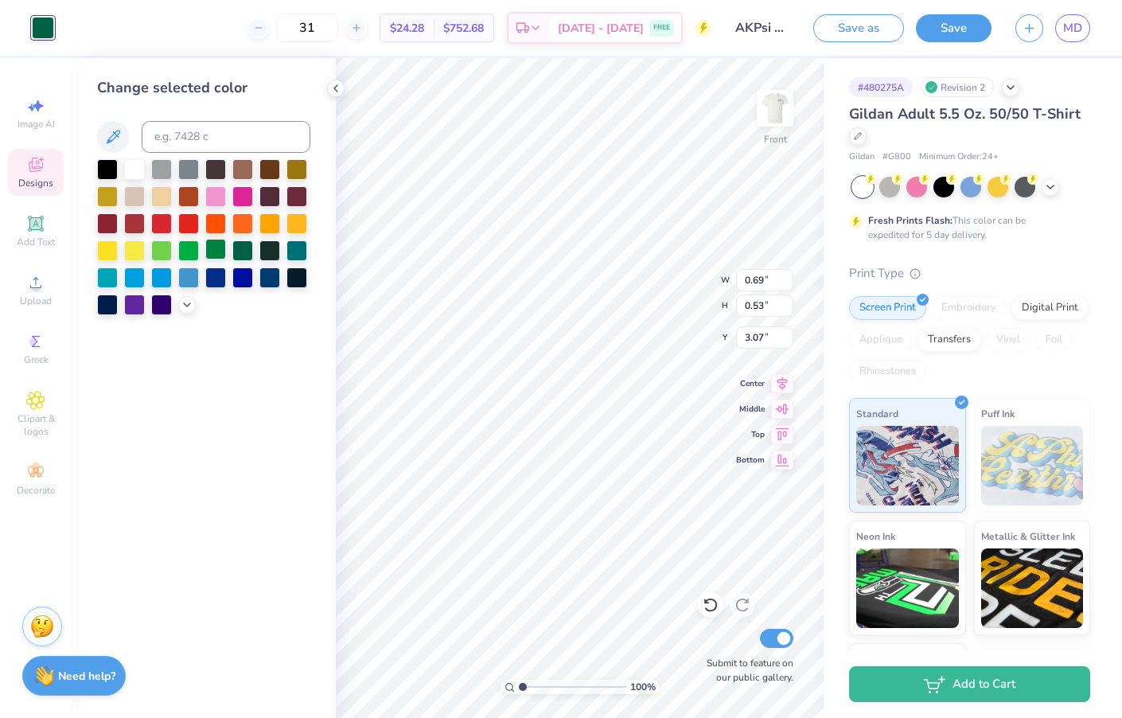
click at [221, 259] on div at bounding box center [215, 249] width 21 height 21
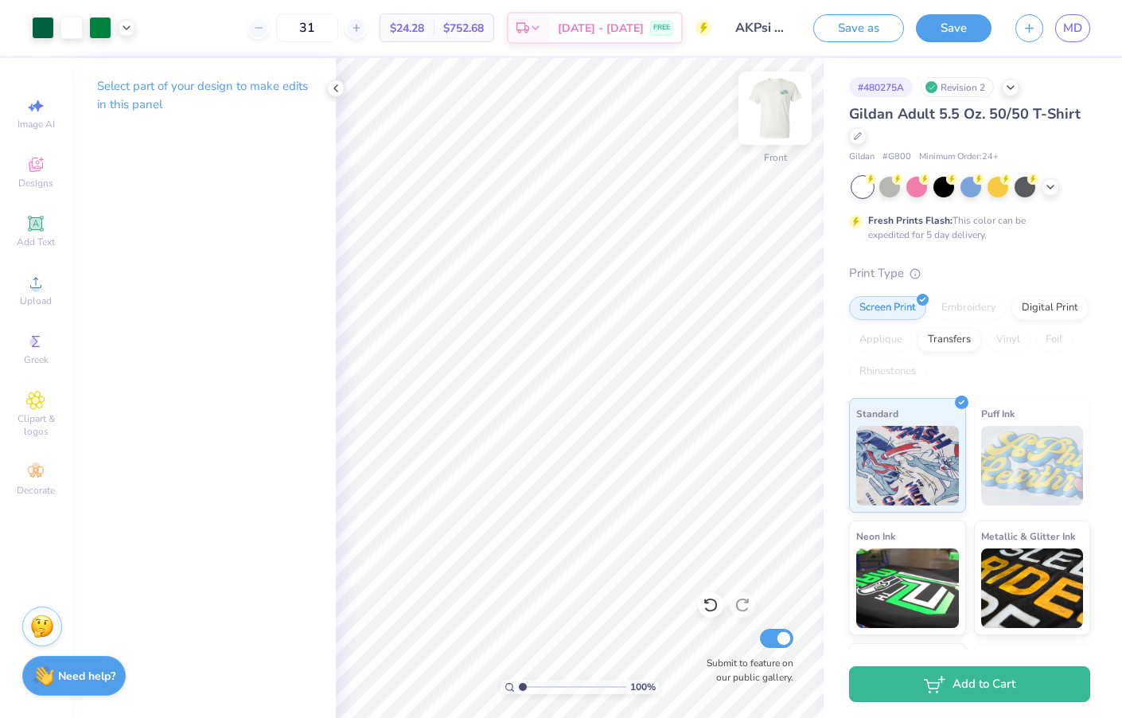
click at [766, 131] on img at bounding box center [776, 108] width 64 height 64
click at [766, 124] on img at bounding box center [775, 108] width 32 height 32
